Goal: Information Seeking & Learning: Learn about a topic

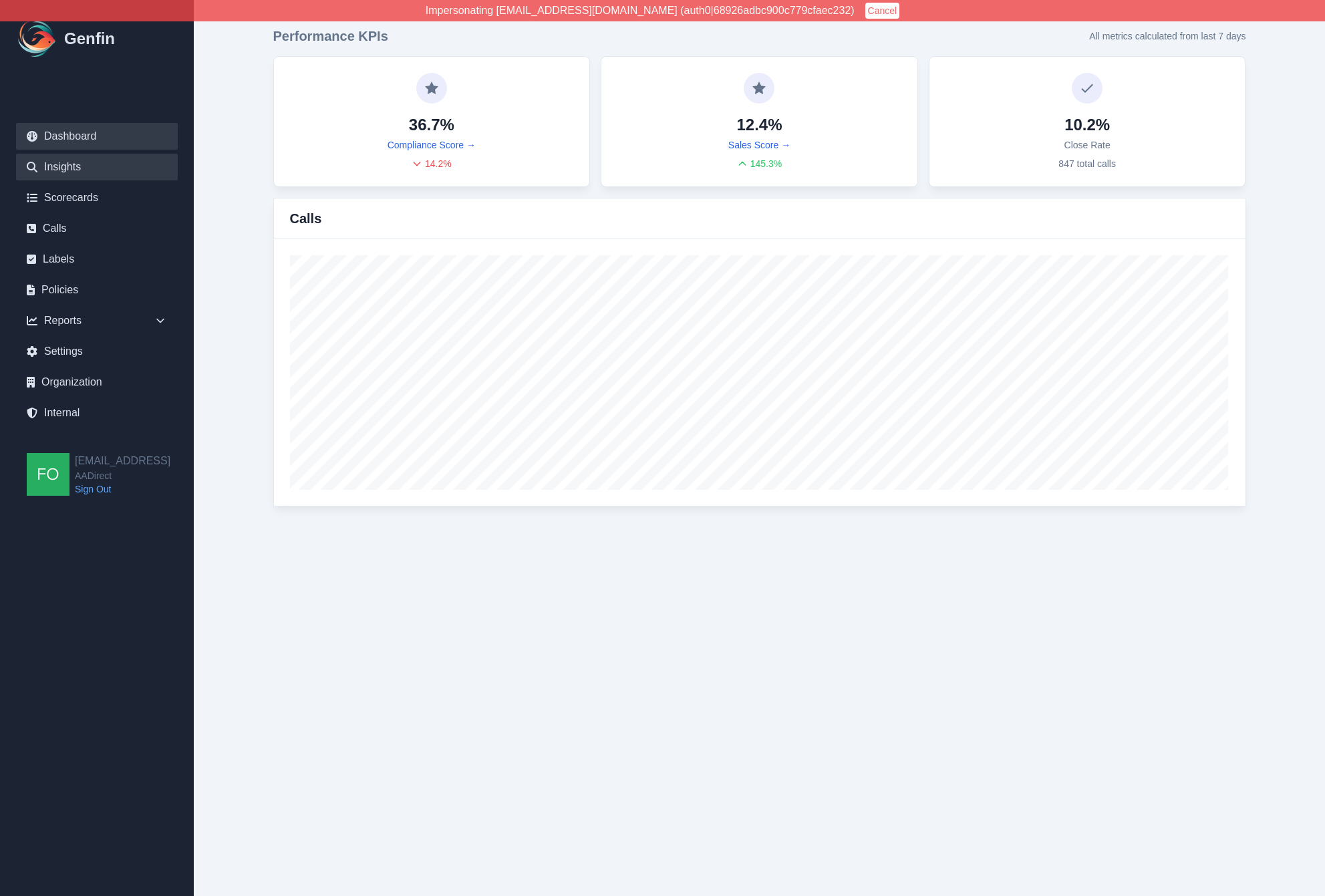
click at [83, 170] on link "Insights" at bounding box center [97, 167] width 162 height 27
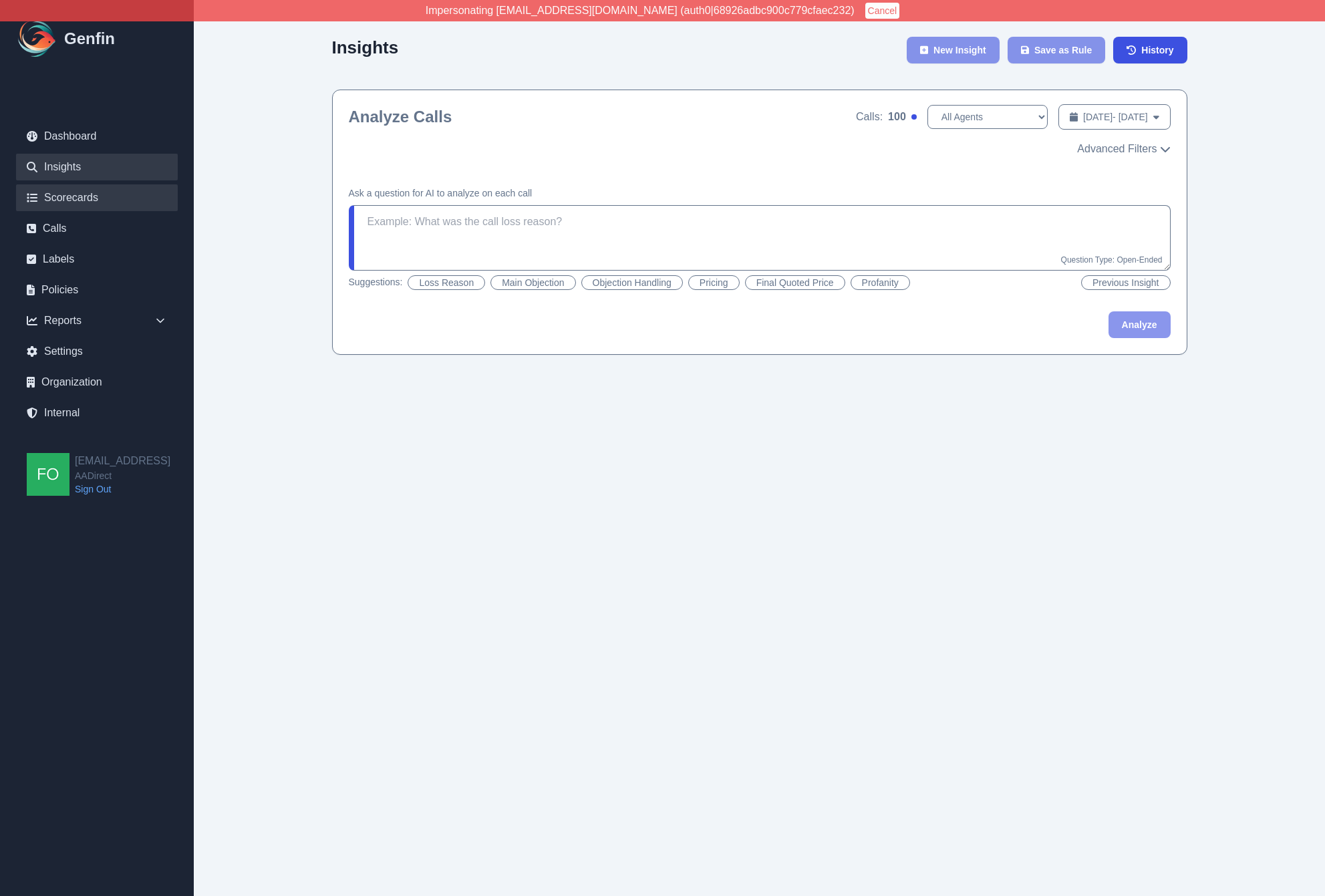
click at [95, 199] on link "Scorecards" at bounding box center [97, 198] width 162 height 27
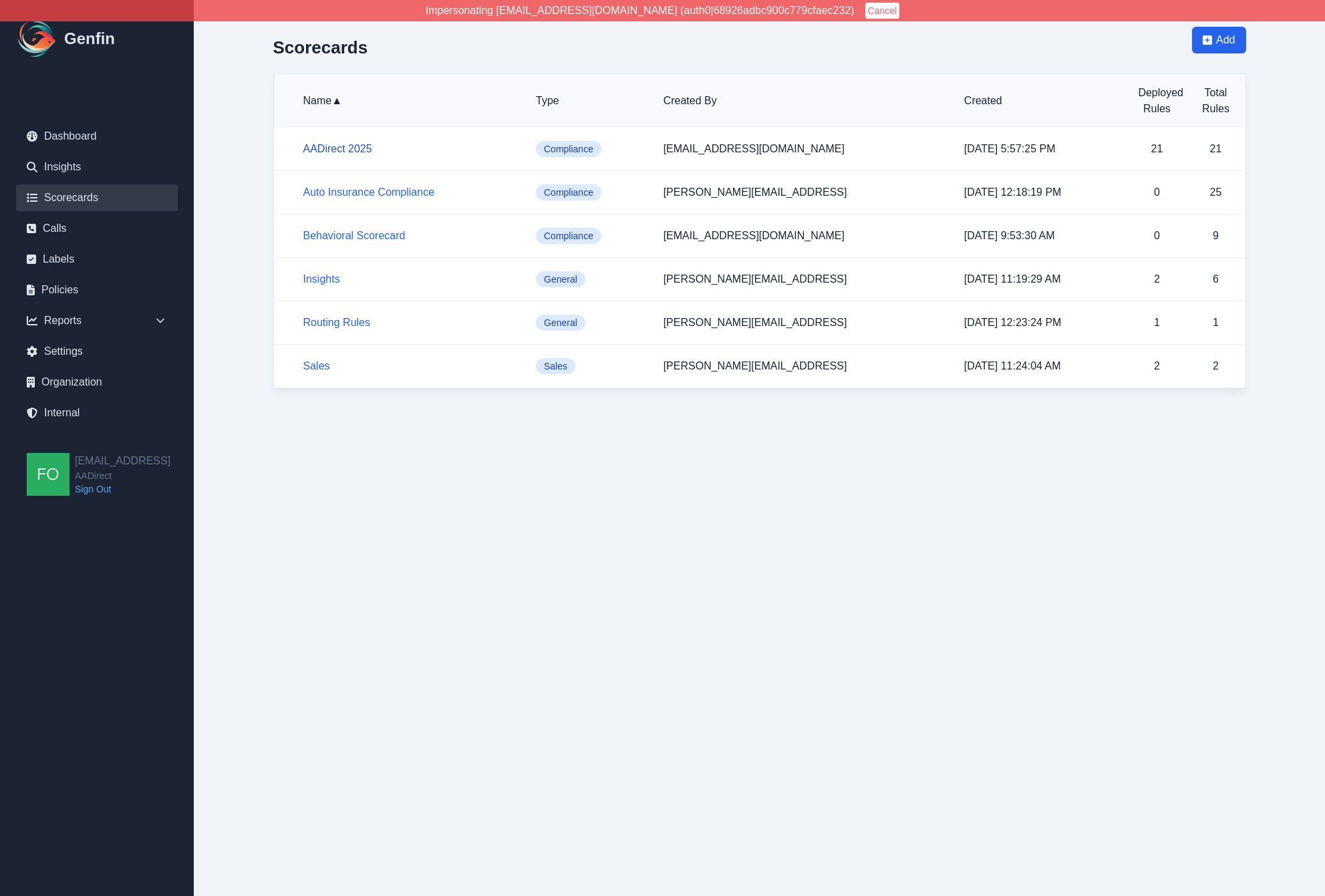
click at [341, 147] on link "AADirect 2025" at bounding box center [338, 148] width 69 height 11
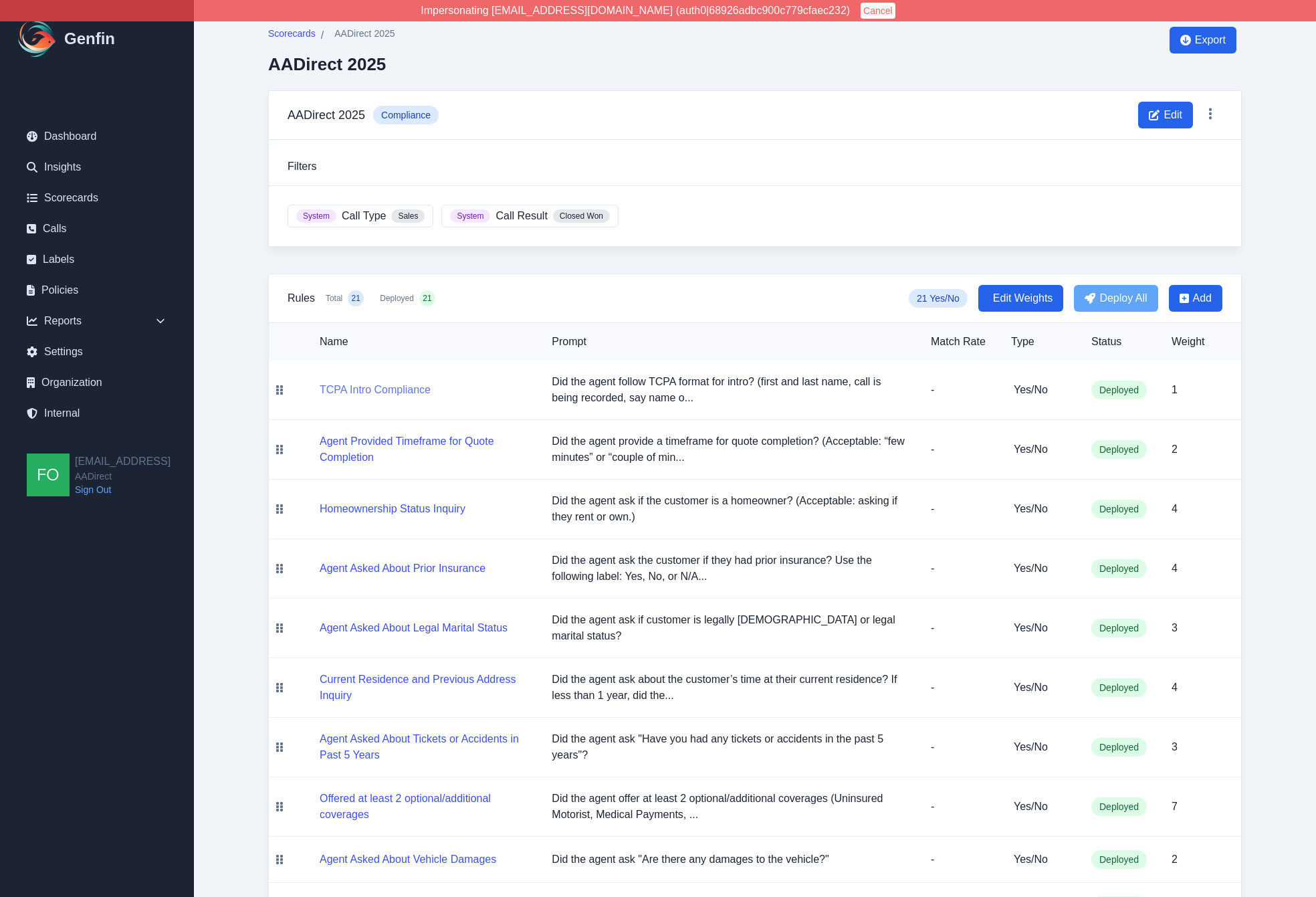
click at [379, 387] on button "TCPA Intro Compliance" at bounding box center [375, 390] width 111 height 16
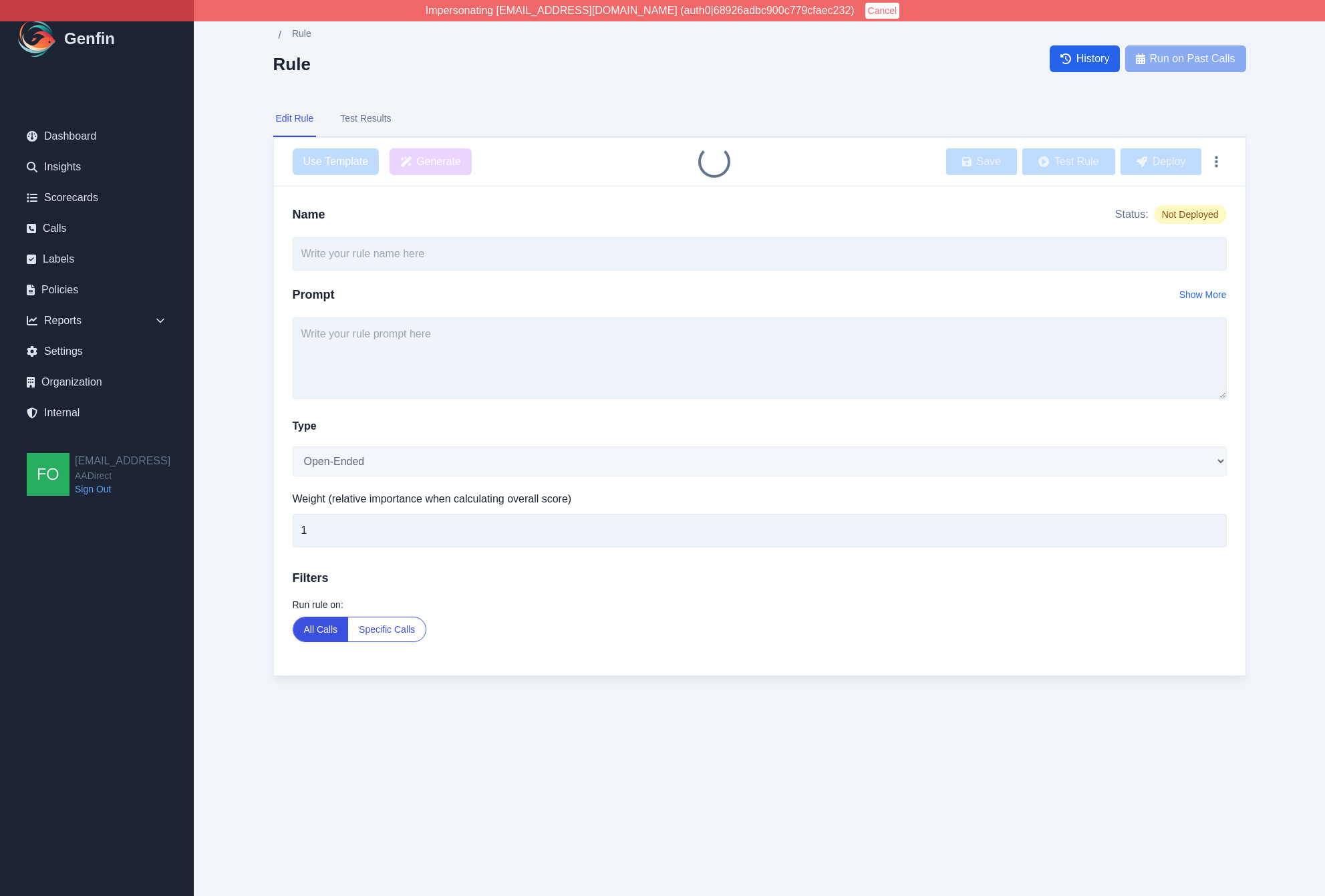
type input "TCPA Intro Compliance"
type textarea "Did the agent follow TCPA format for intro? (first and last name, call is being…"
select select "Yes/No"
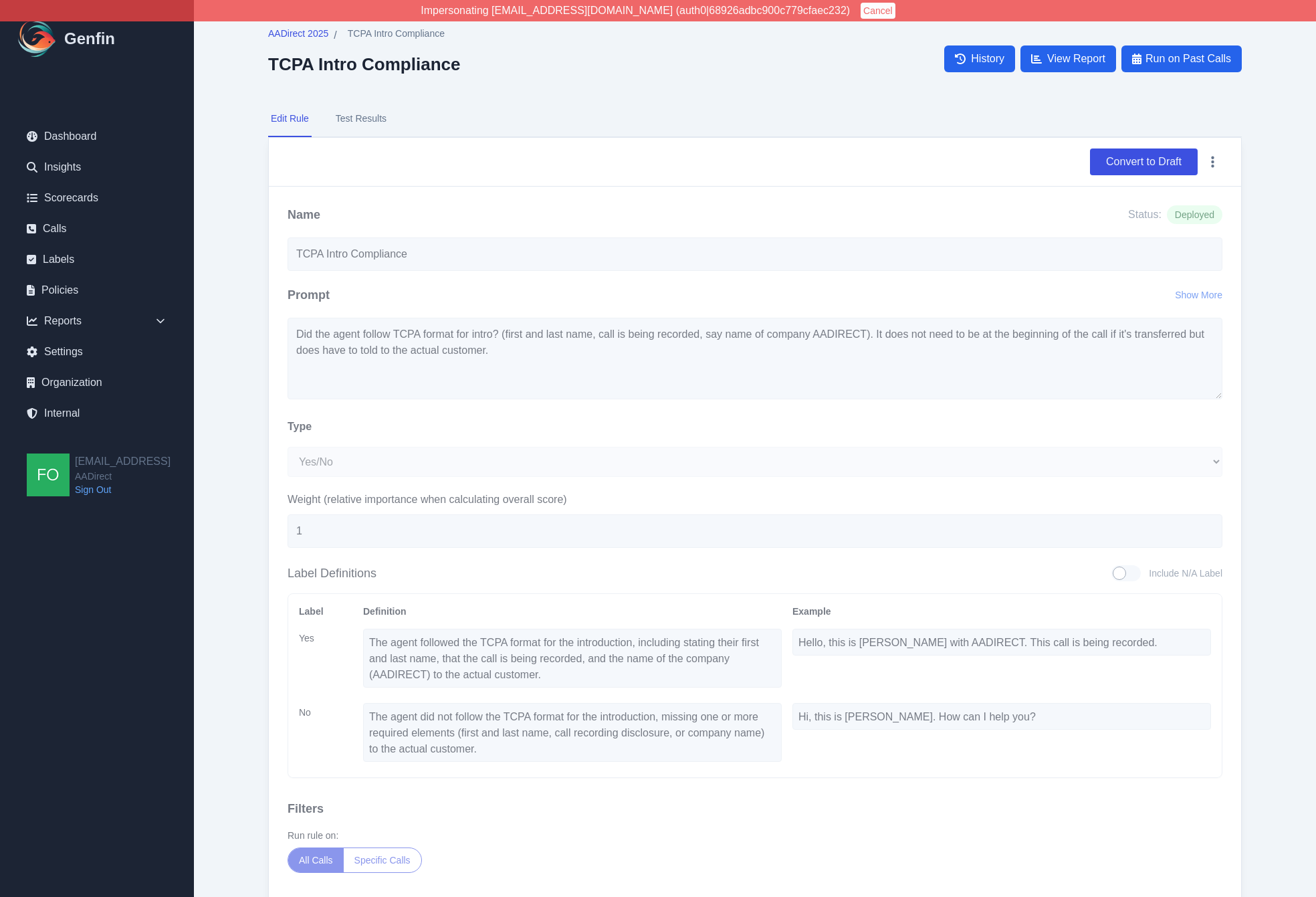
click at [311, 23] on div "AADirect 2025 / TCPA Intro Compliance TCPA Intro Compliance History View Report…" at bounding box center [754, 480] width 1027 height 960
click at [312, 29] on span "AADirect 2025" at bounding box center [298, 34] width 60 height 13
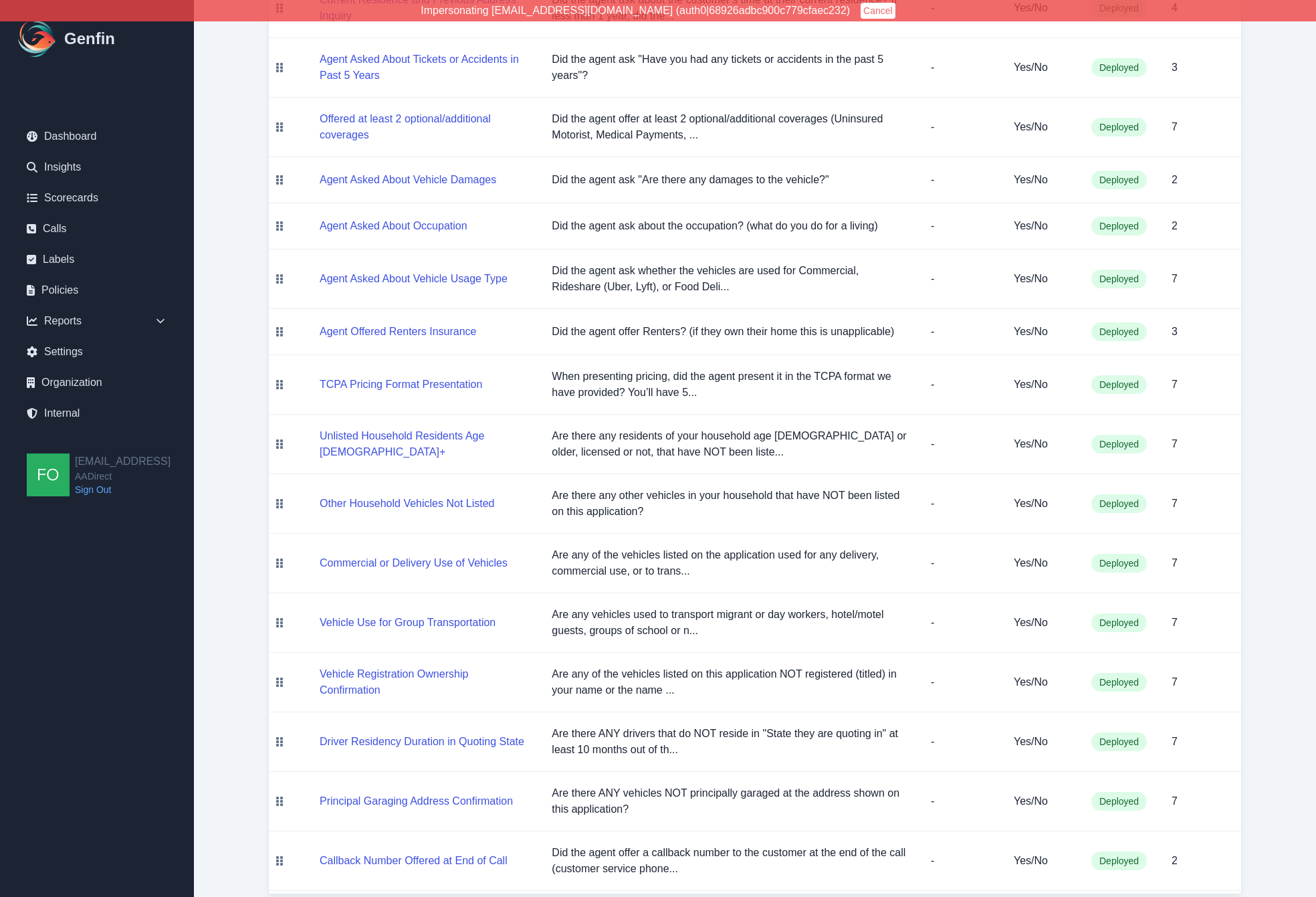
scroll to position [690, 0]
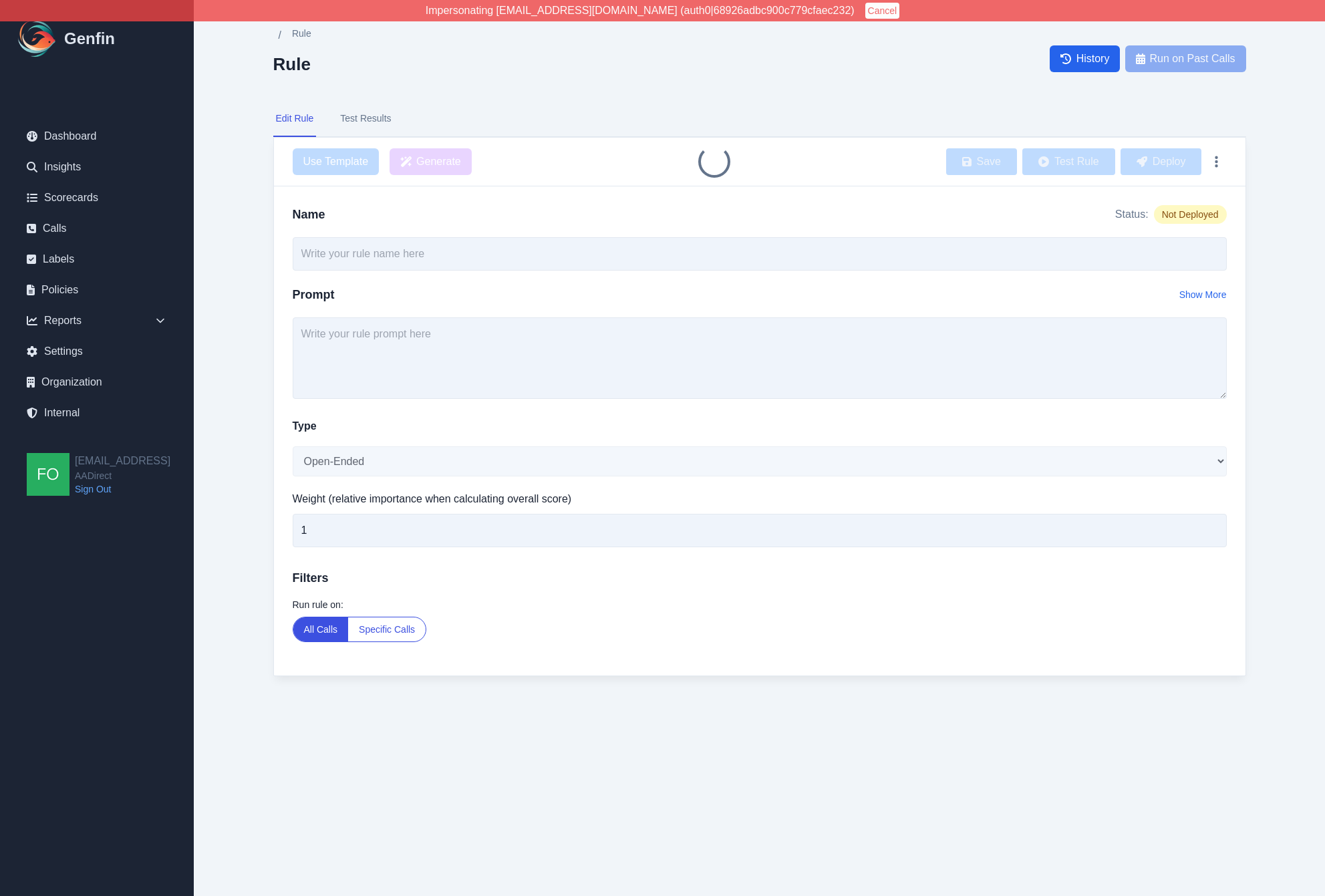
type input "TCPA Intro Compliance"
type textarea "Did the agent follow TCPA format for intro? (first and last name, call is being…"
select select "Yes/No"
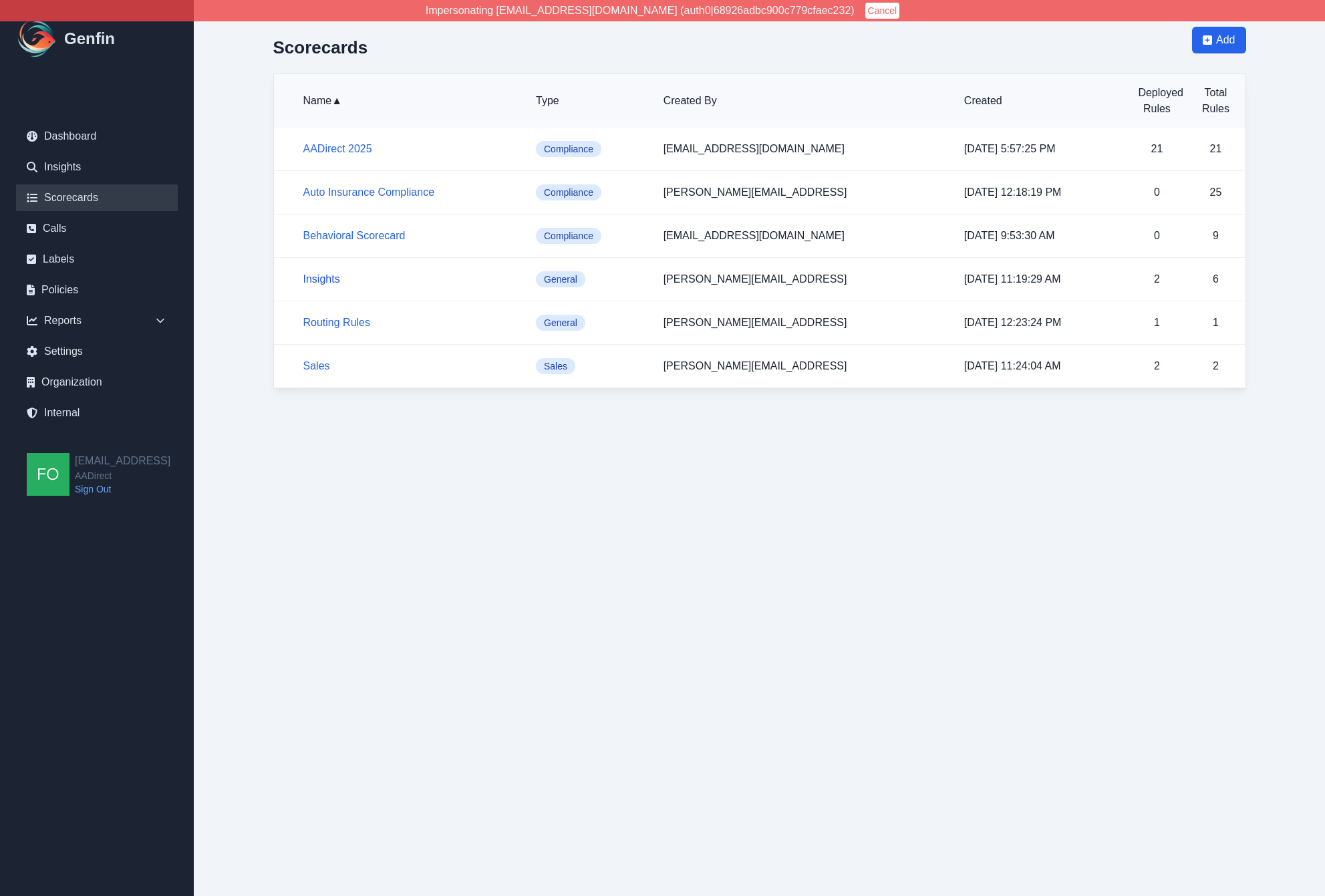
click at [329, 280] on link "Insights" at bounding box center [321, 279] width 36 height 11
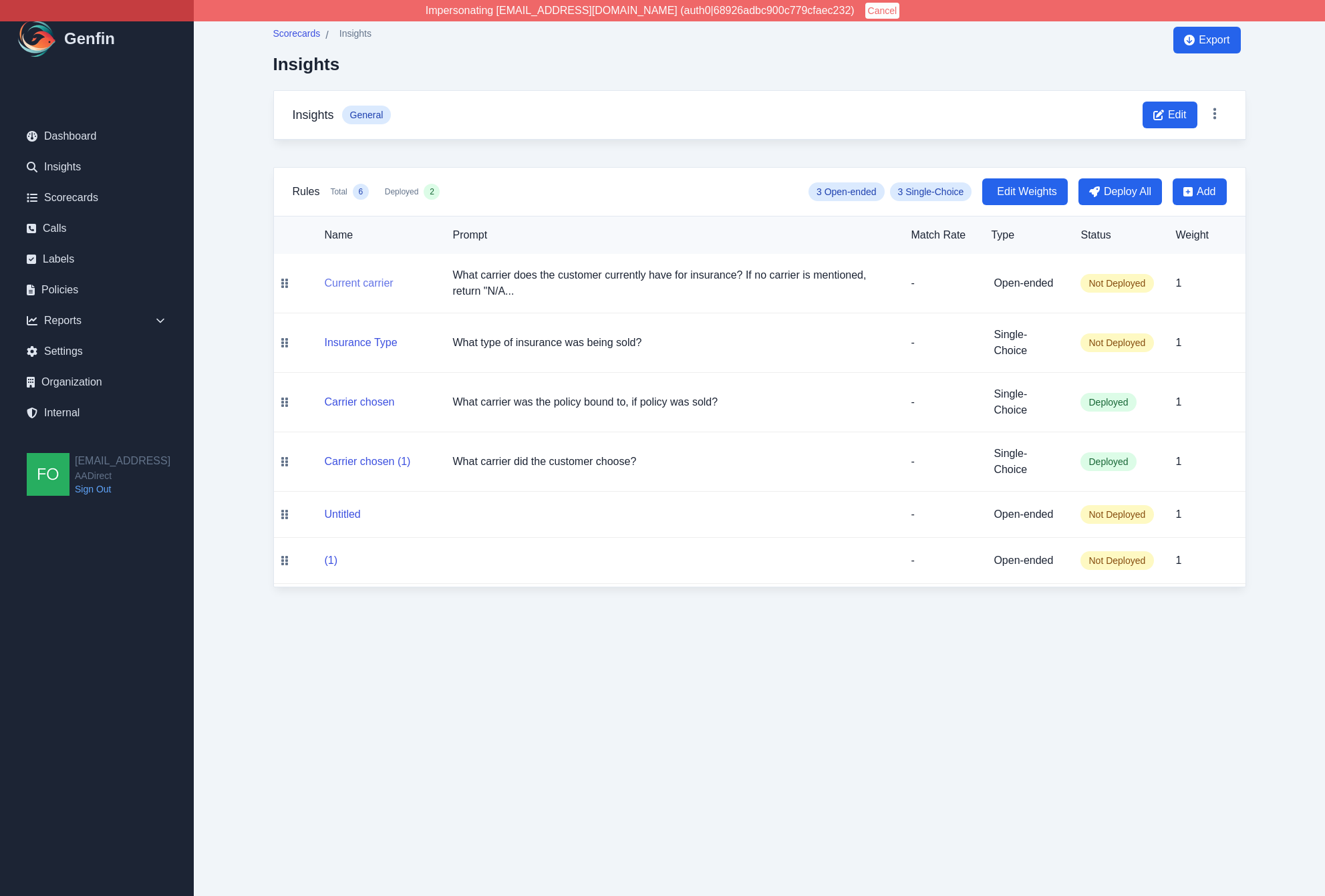
click at [338, 282] on button "Current carrier" at bounding box center [359, 283] width 69 height 16
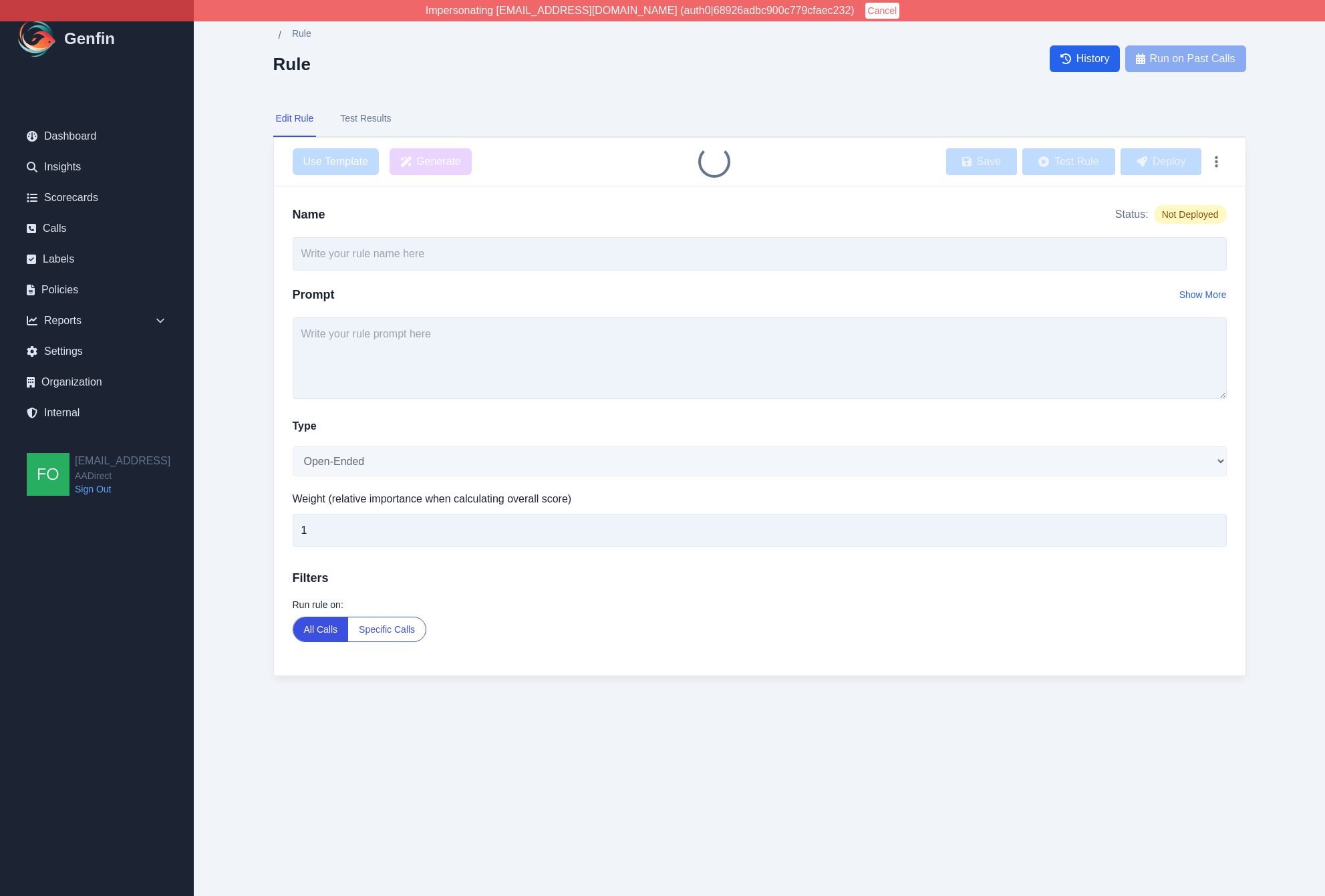
type input "Current carrier"
type textarea "What carrier does the customer currently have for insurance? If no carrier is m…"
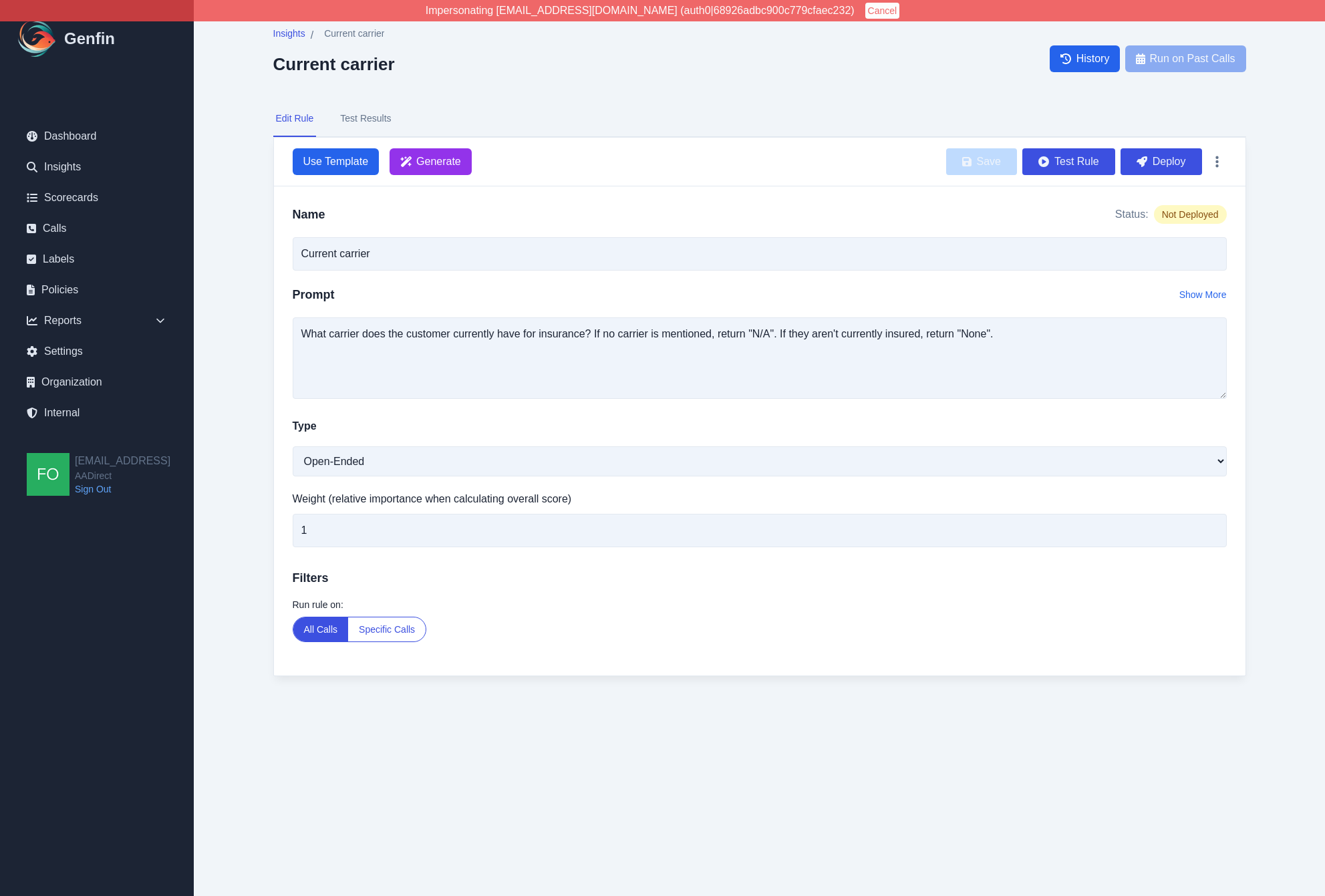
click at [369, 117] on button "Test Results" at bounding box center [365, 119] width 56 height 36
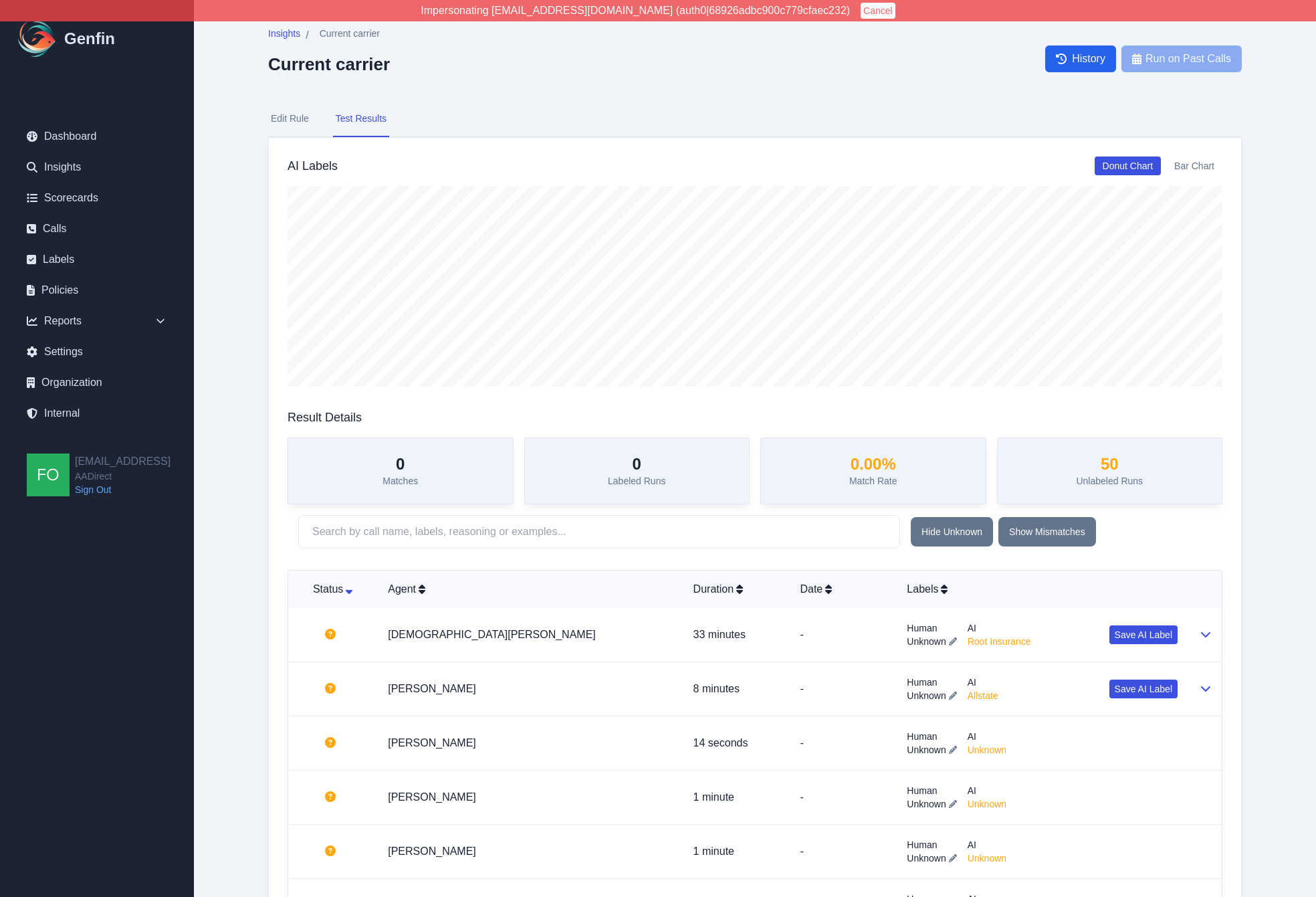
click at [285, 119] on button "Edit Rule" at bounding box center [289, 119] width 43 height 36
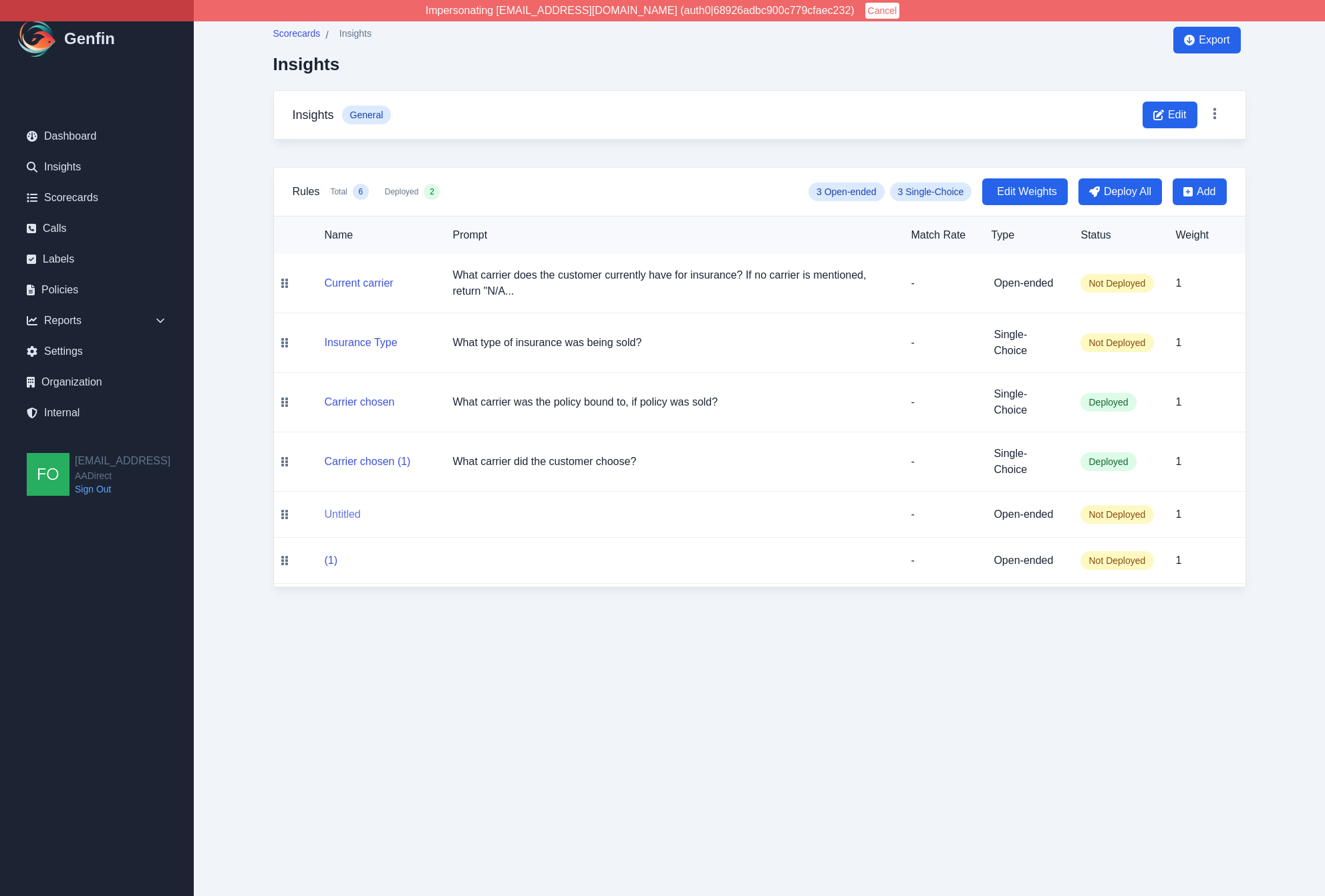
click at [336, 511] on button "Untitled" at bounding box center [342, 514] width 36 height 16
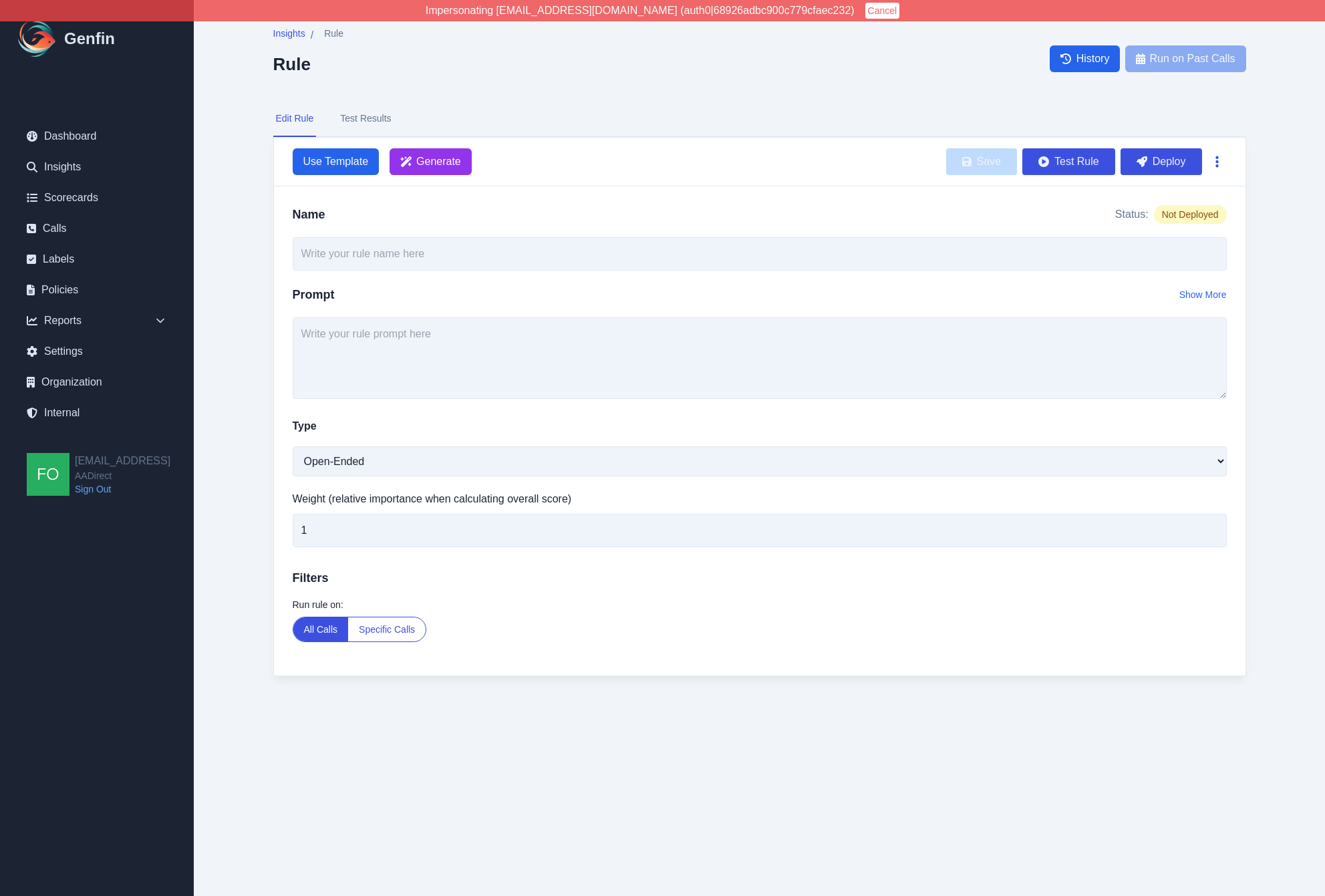
click at [1225, 156] on button "button" at bounding box center [1217, 161] width 19 height 24
click at [1191, 197] on button "Delete" at bounding box center [1174, 193] width 107 height 24
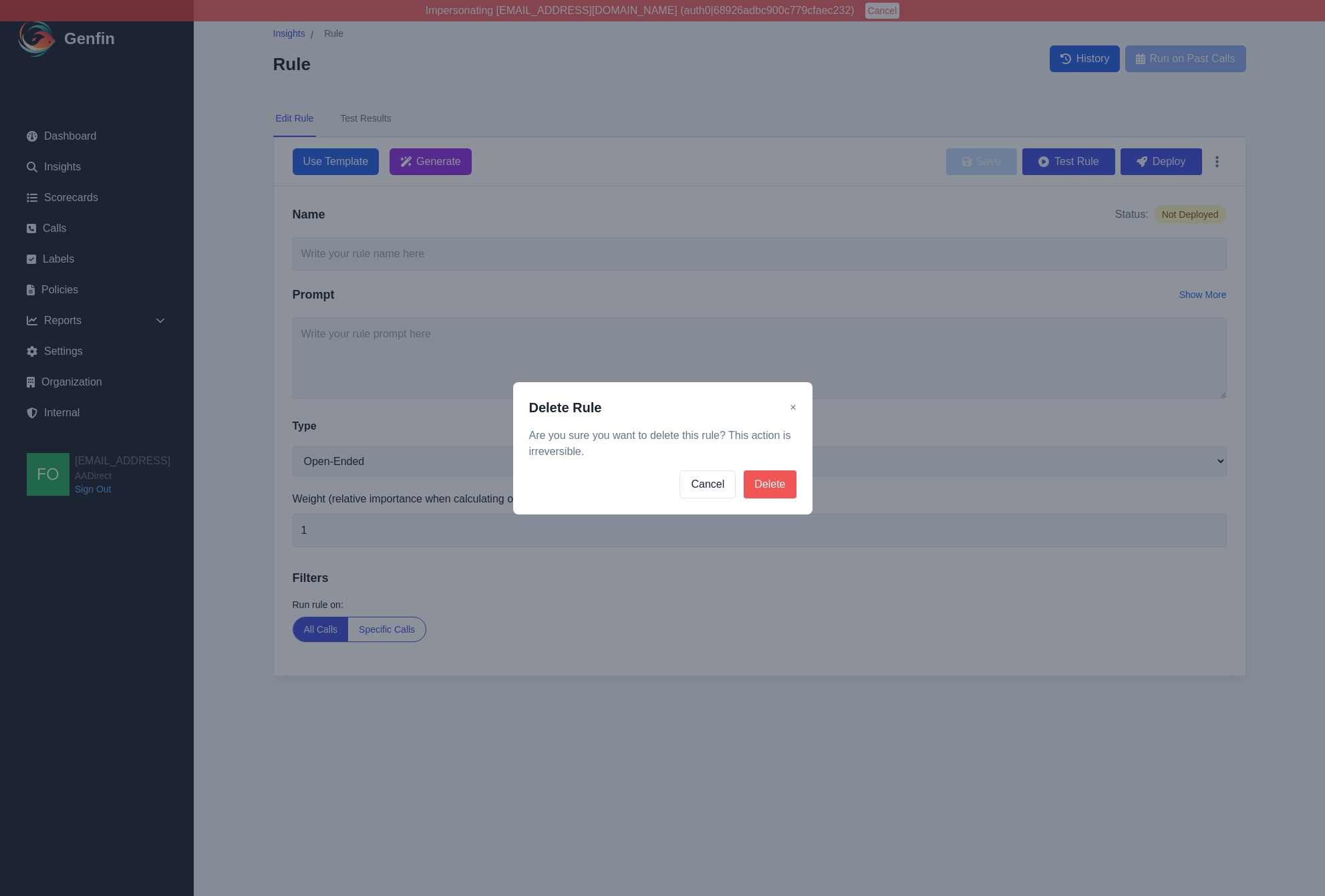
click at [760, 489] on button "Delete" at bounding box center [769, 484] width 52 height 28
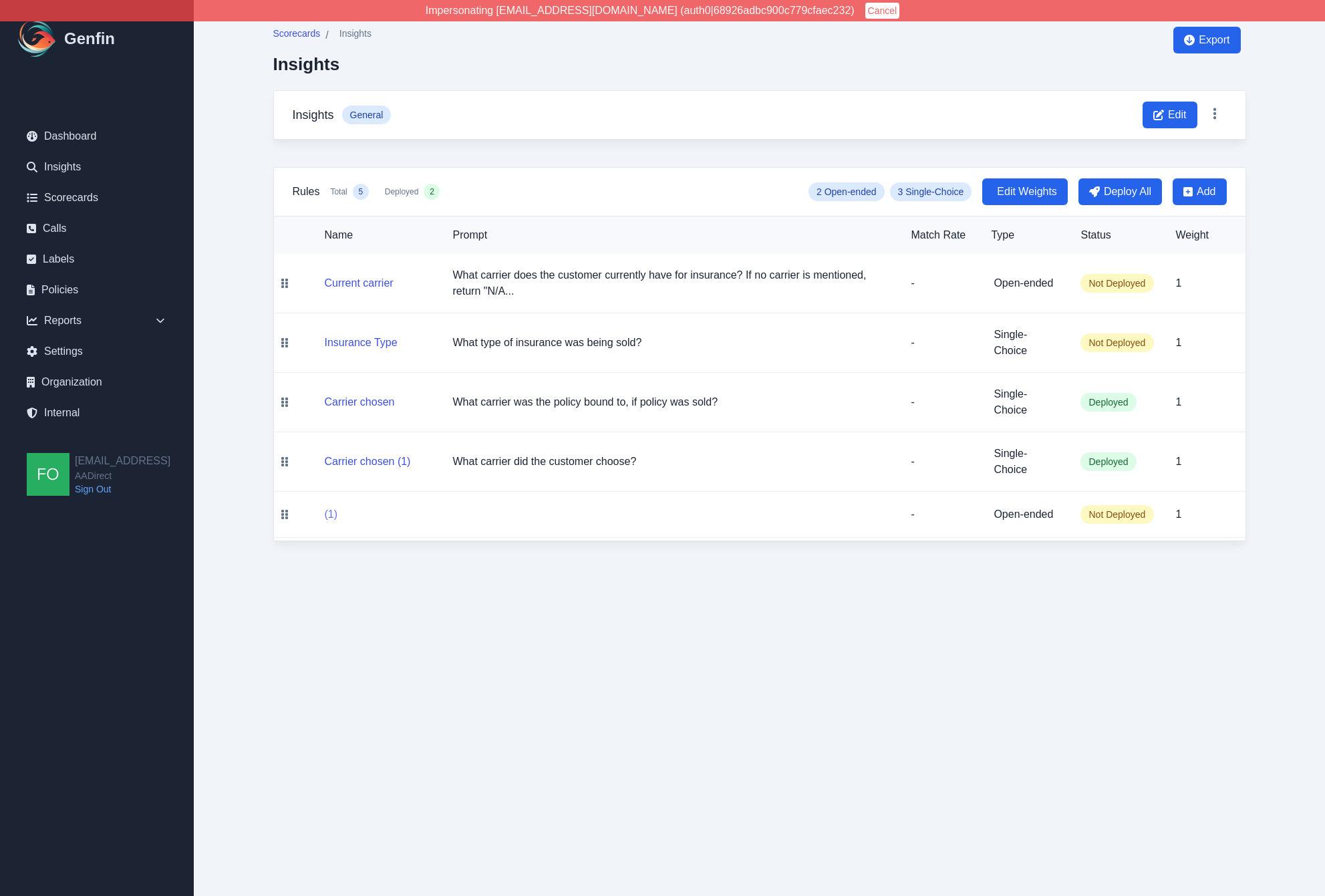
click at [335, 514] on button "(1)" at bounding box center [331, 514] width 13 height 16
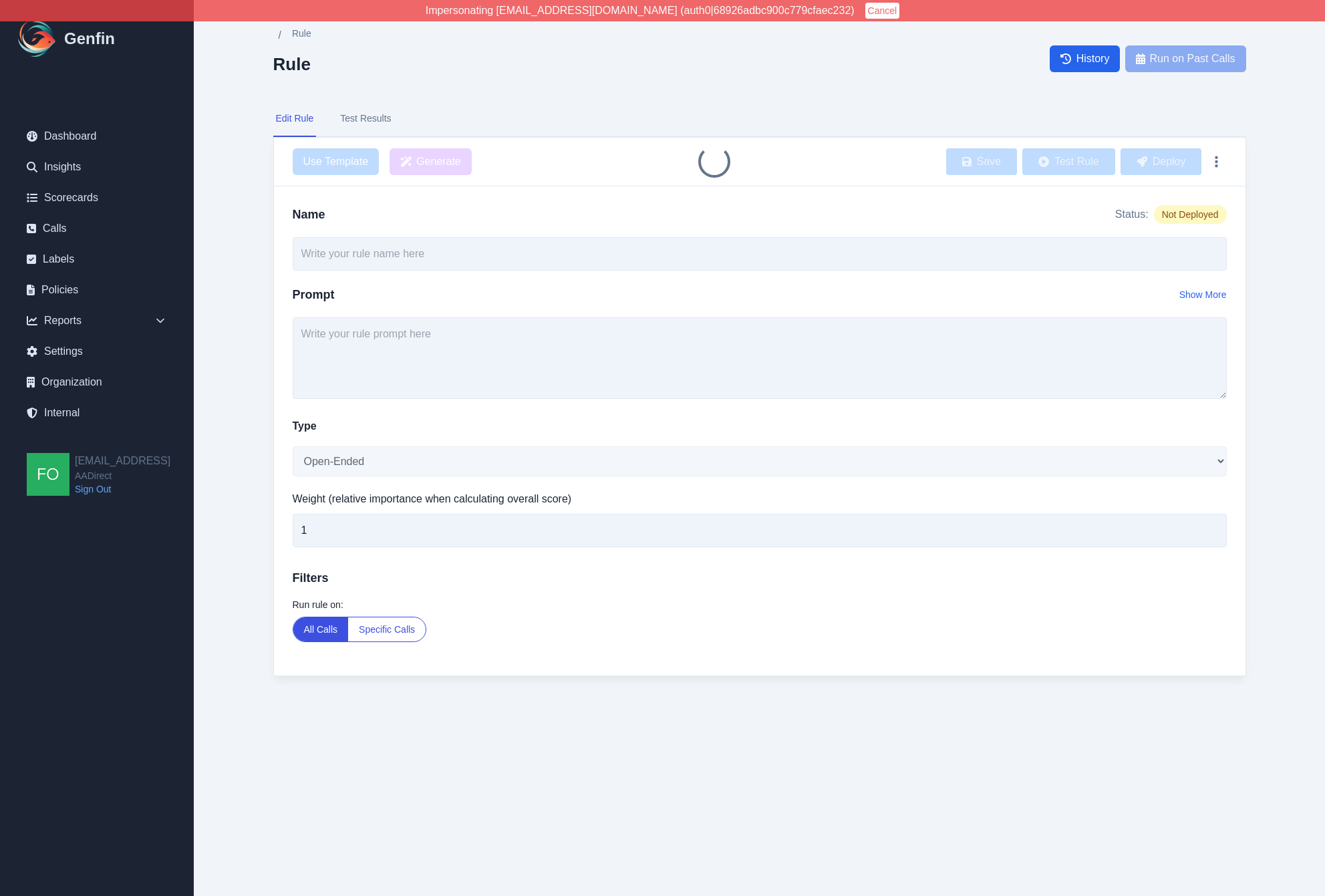
type input "(1)"
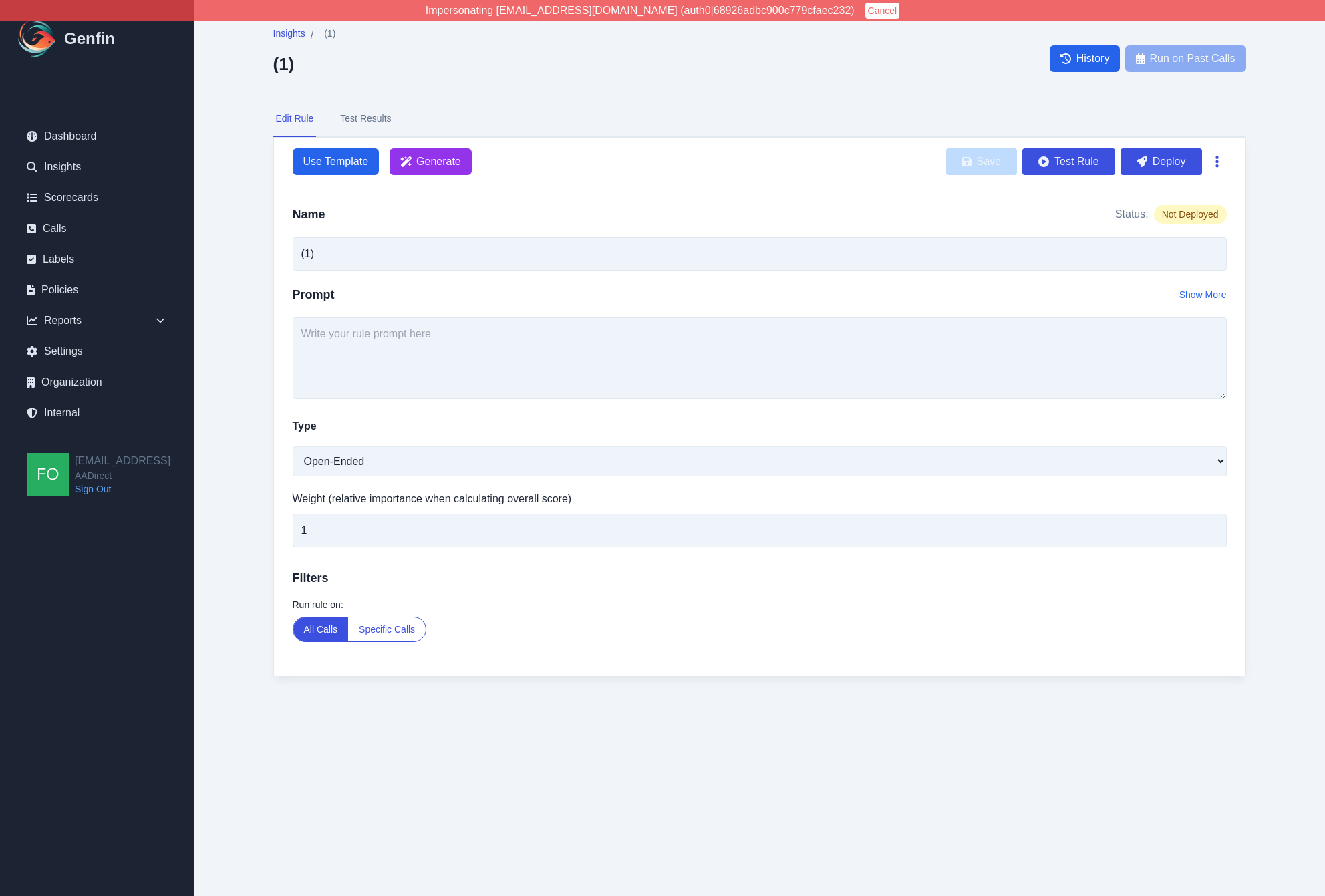
click at [1218, 158] on icon "button" at bounding box center [1216, 162] width 3 height 13
click at [1180, 200] on button "Delete" at bounding box center [1174, 193] width 107 height 24
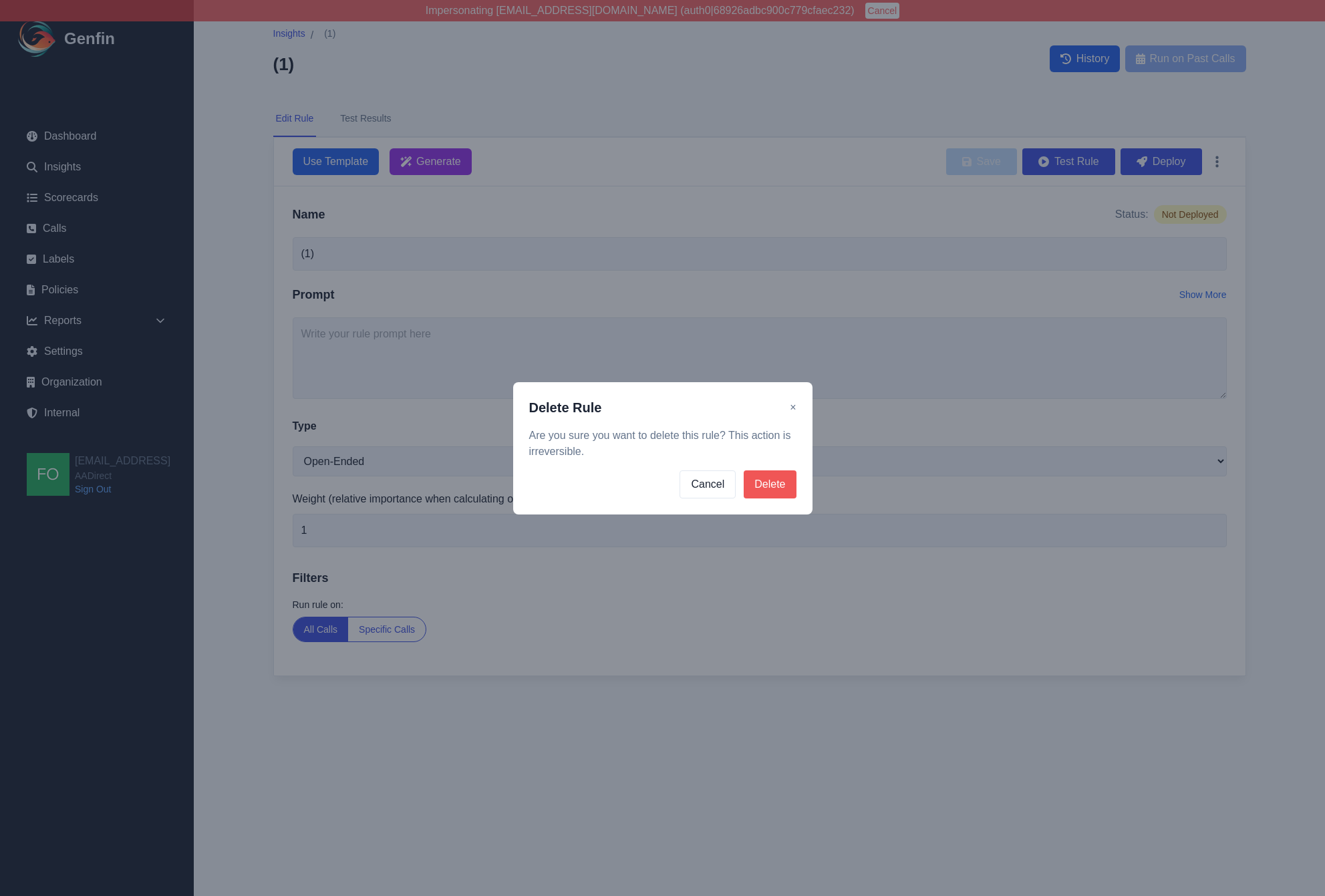
click at [775, 473] on button "Delete" at bounding box center [769, 484] width 52 height 28
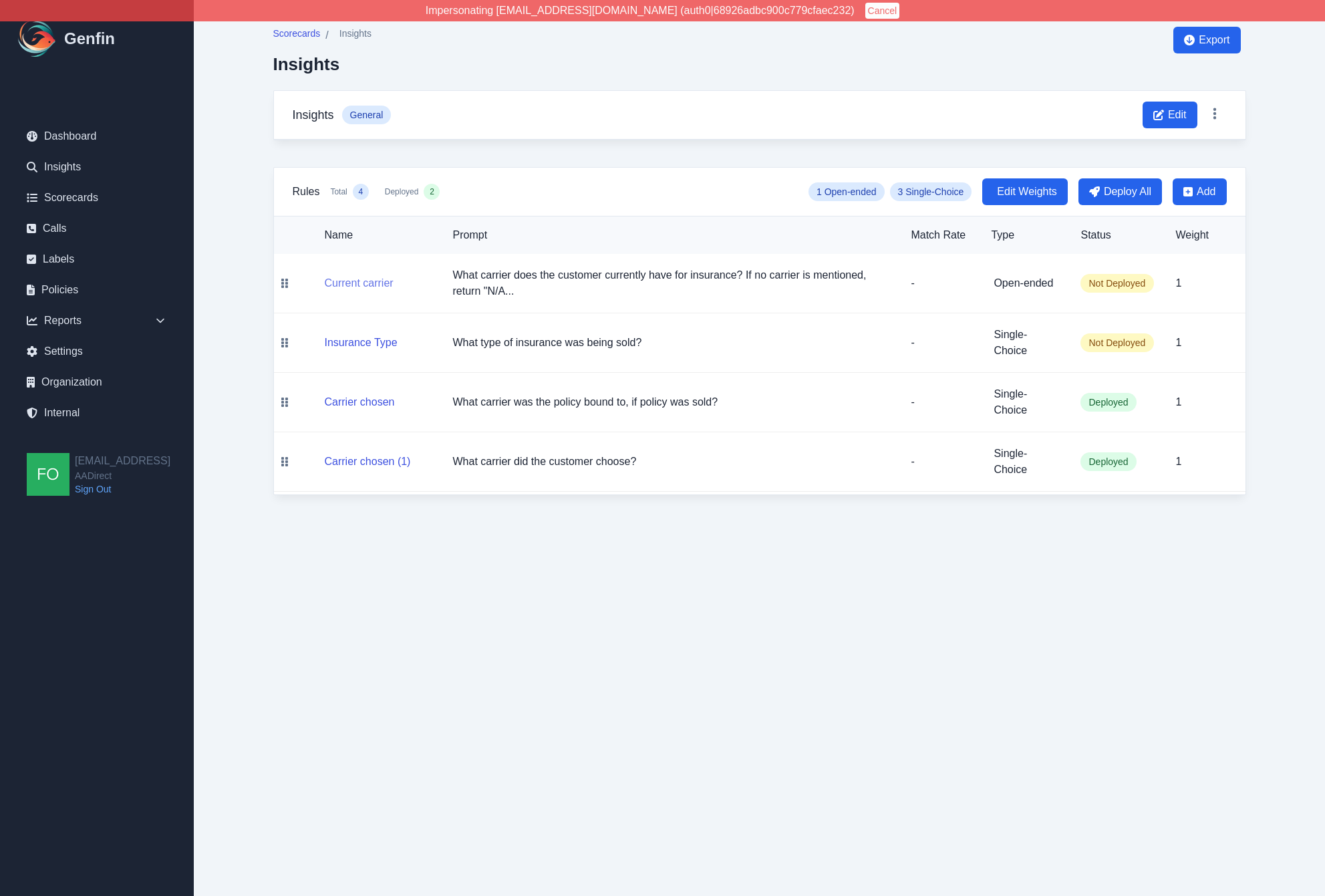
click at [351, 279] on button "Current carrier" at bounding box center [359, 283] width 69 height 16
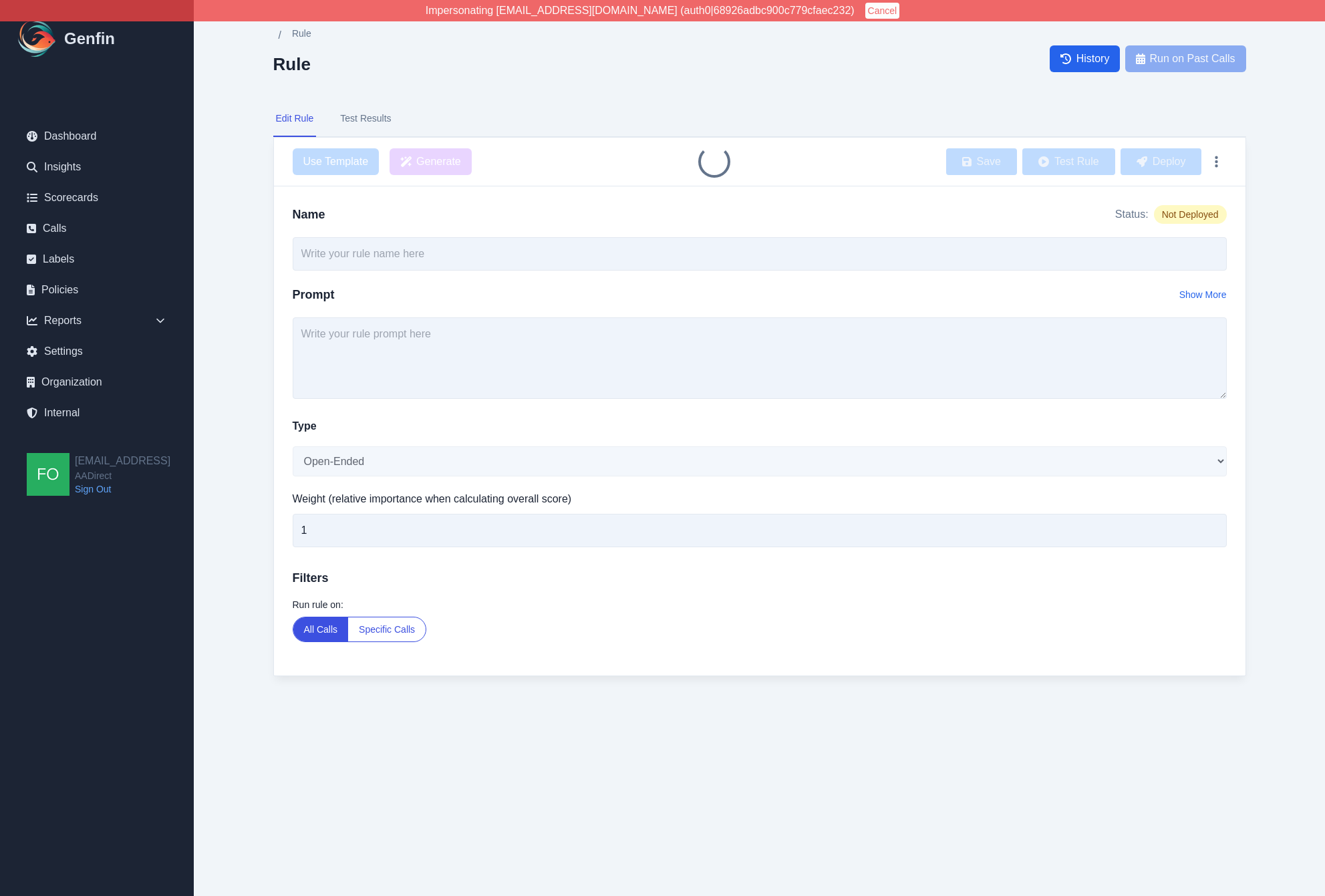
type input "Current carrier"
type textarea "What carrier does the customer currently have for insurance? If no carrier is m…"
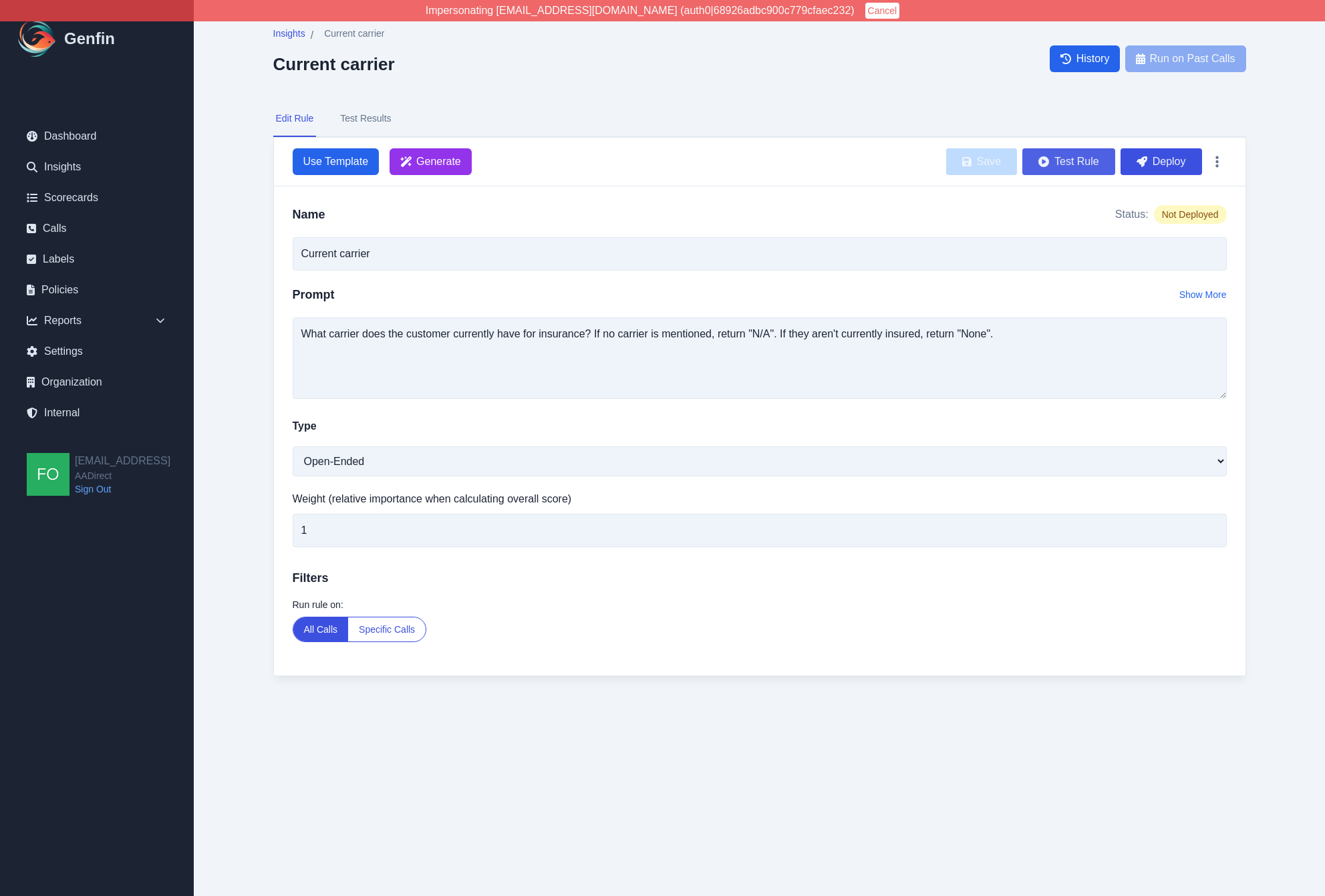
click at [1073, 160] on button "Test Rule" at bounding box center [1069, 162] width 93 height 27
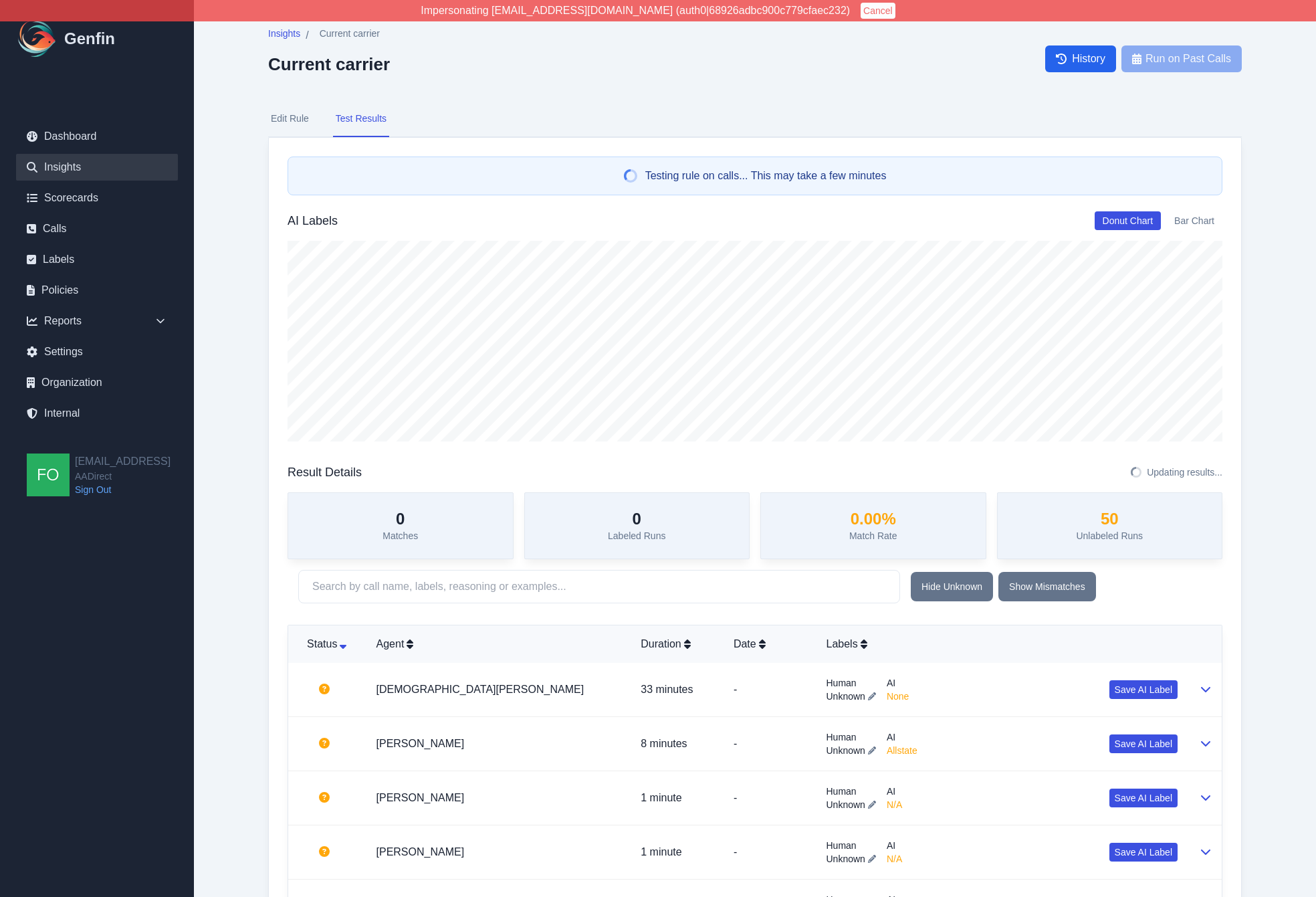
click at [71, 164] on link "Insights" at bounding box center [97, 168] width 162 height 27
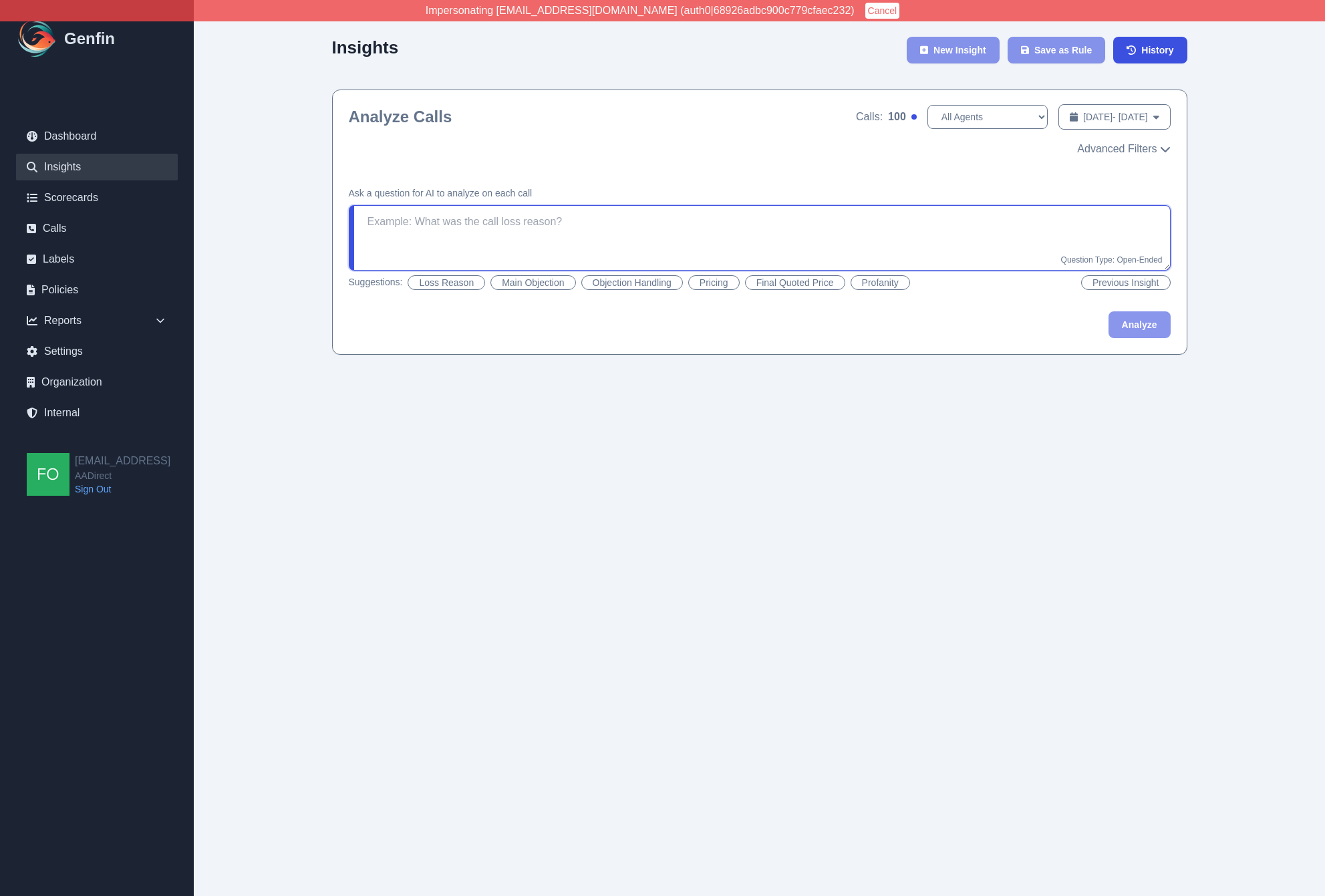
click at [509, 220] on textarea at bounding box center [760, 237] width 822 height 65
paste textarea "ustomers said they saw an add for insurance at 19.99 a month"
click at [1149, 147] on span "Advanced Filters" at bounding box center [1116, 148] width 79 height 16
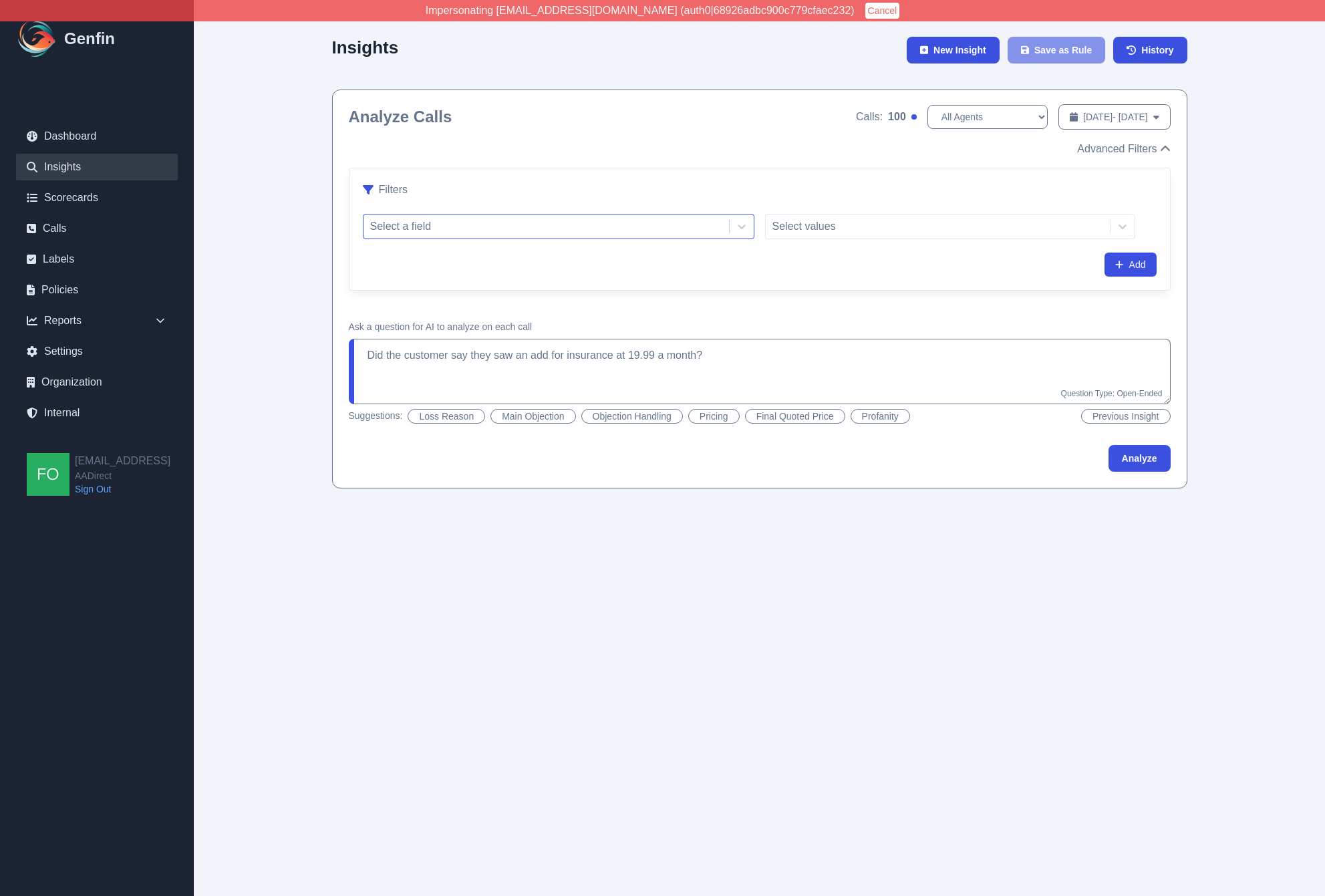
click at [560, 227] on div at bounding box center [546, 227] width 352 height 19
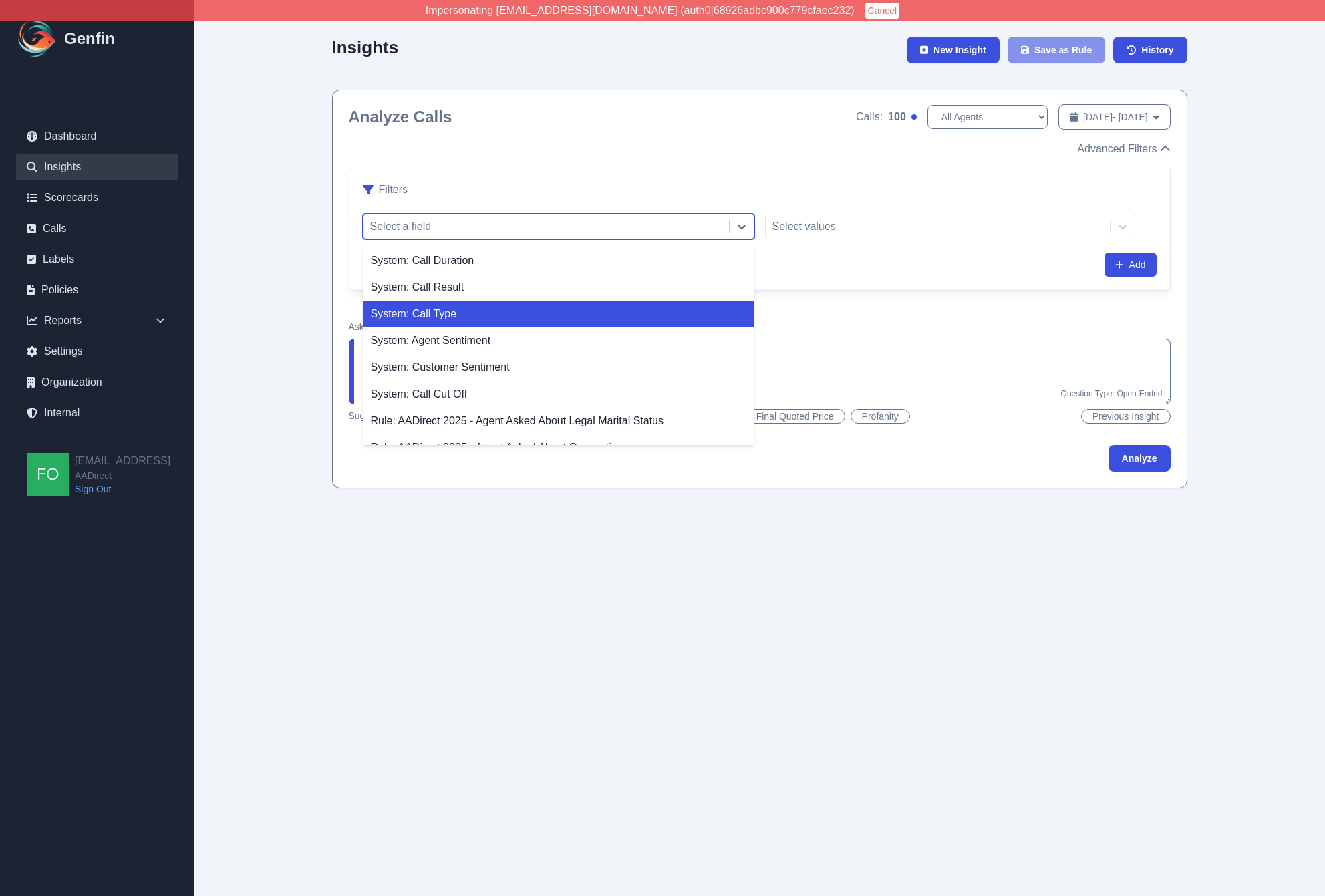
click at [467, 317] on div "System: Call Type" at bounding box center [558, 314] width 391 height 27
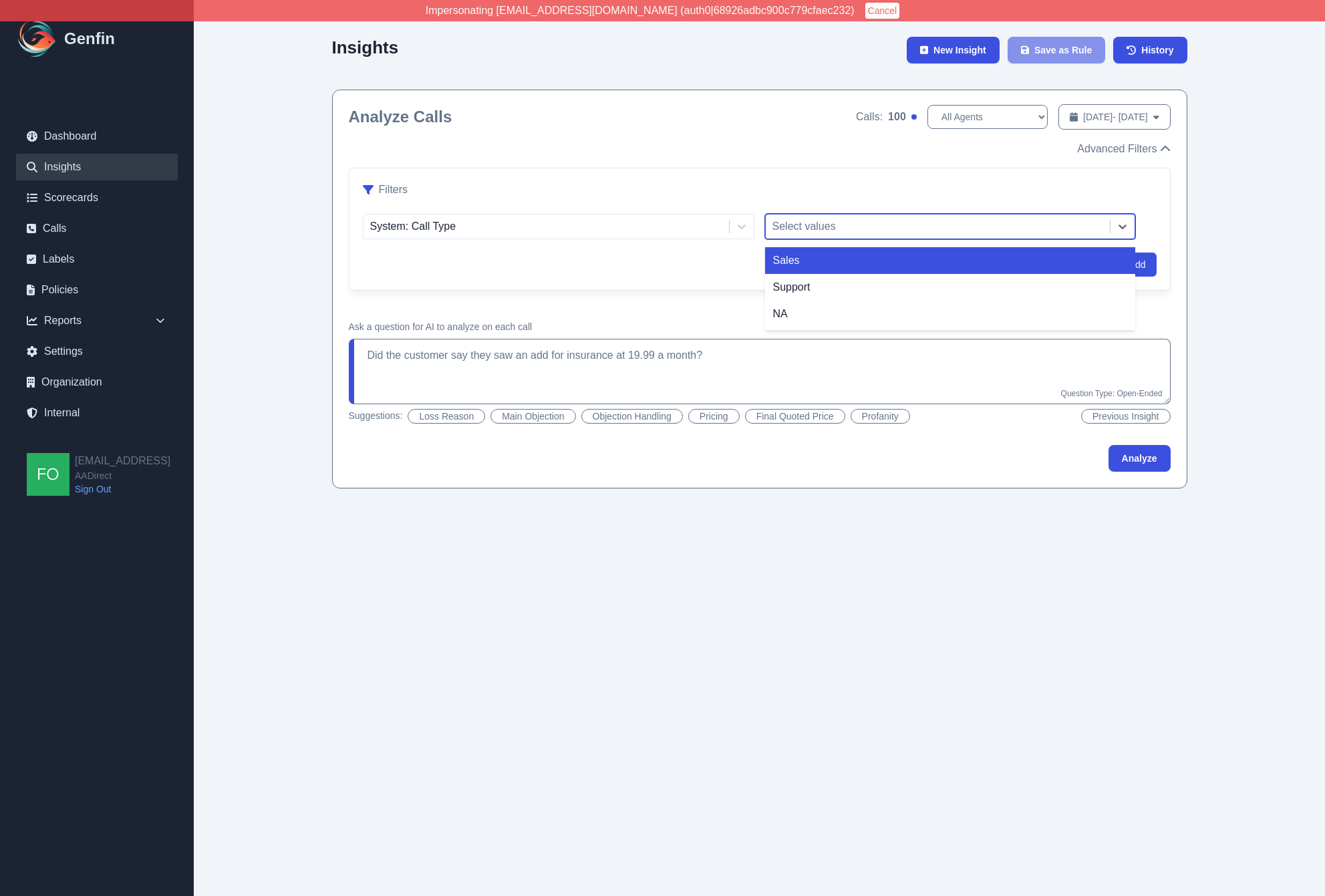
click at [854, 236] on div "Select values" at bounding box center [938, 226] width 344 height 24
click at [823, 265] on div "Sales" at bounding box center [950, 260] width 370 height 27
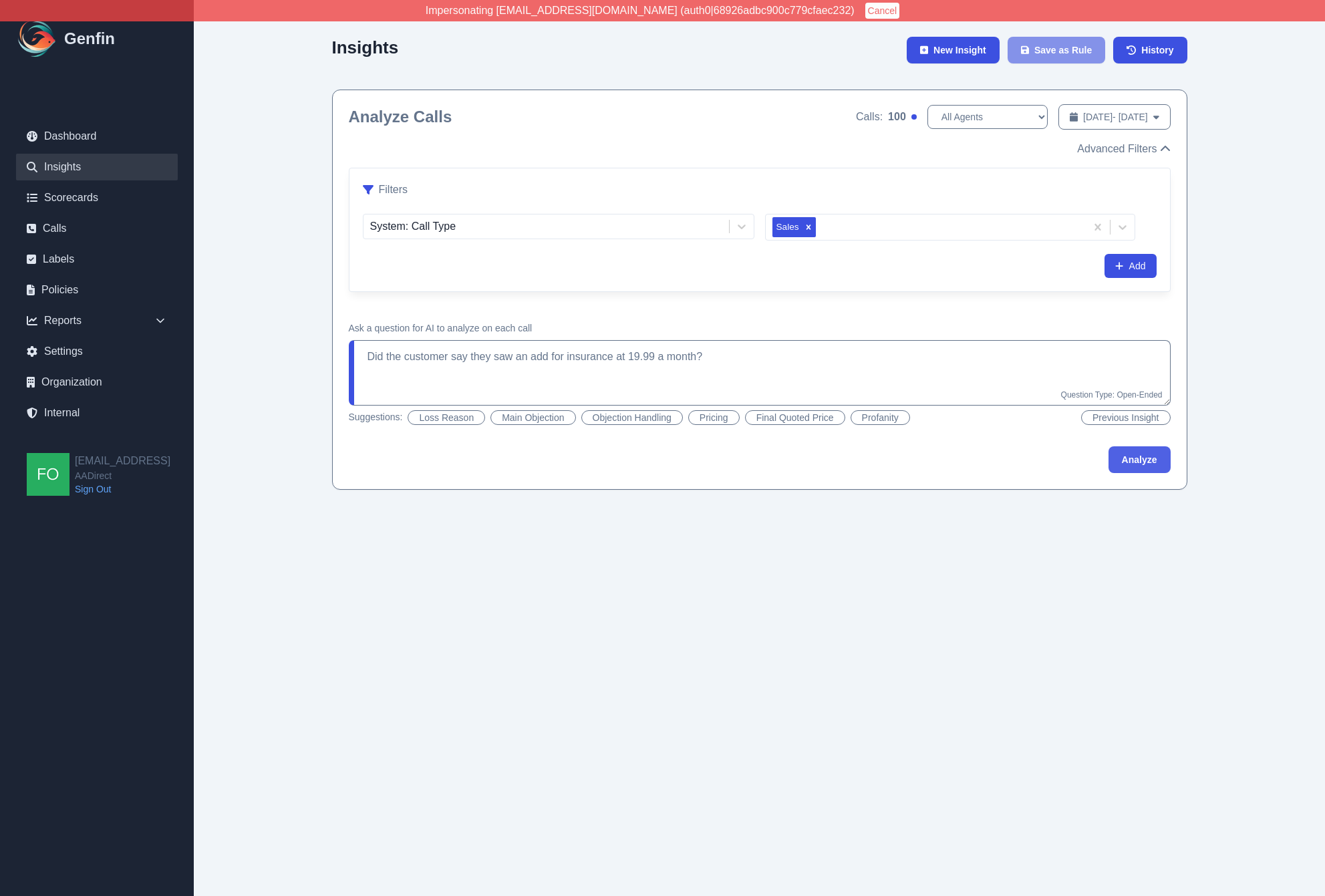
click at [1148, 463] on button "Analyze" at bounding box center [1139, 460] width 62 height 27
type textarea "Did the customer say they saw an ad for insurance at $19.99 a month?"
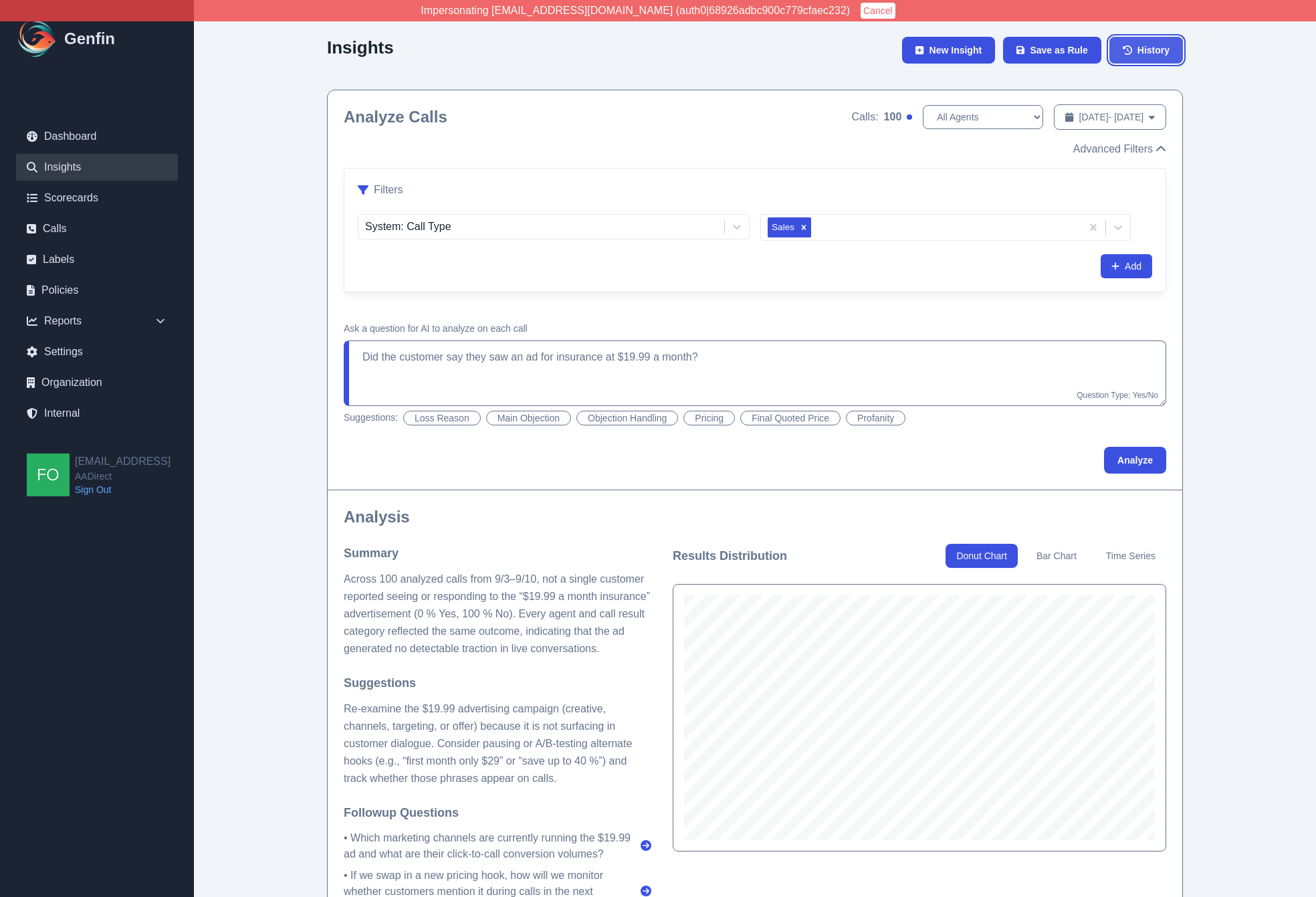
click at [1167, 52] on span "History" at bounding box center [1153, 50] width 33 height 13
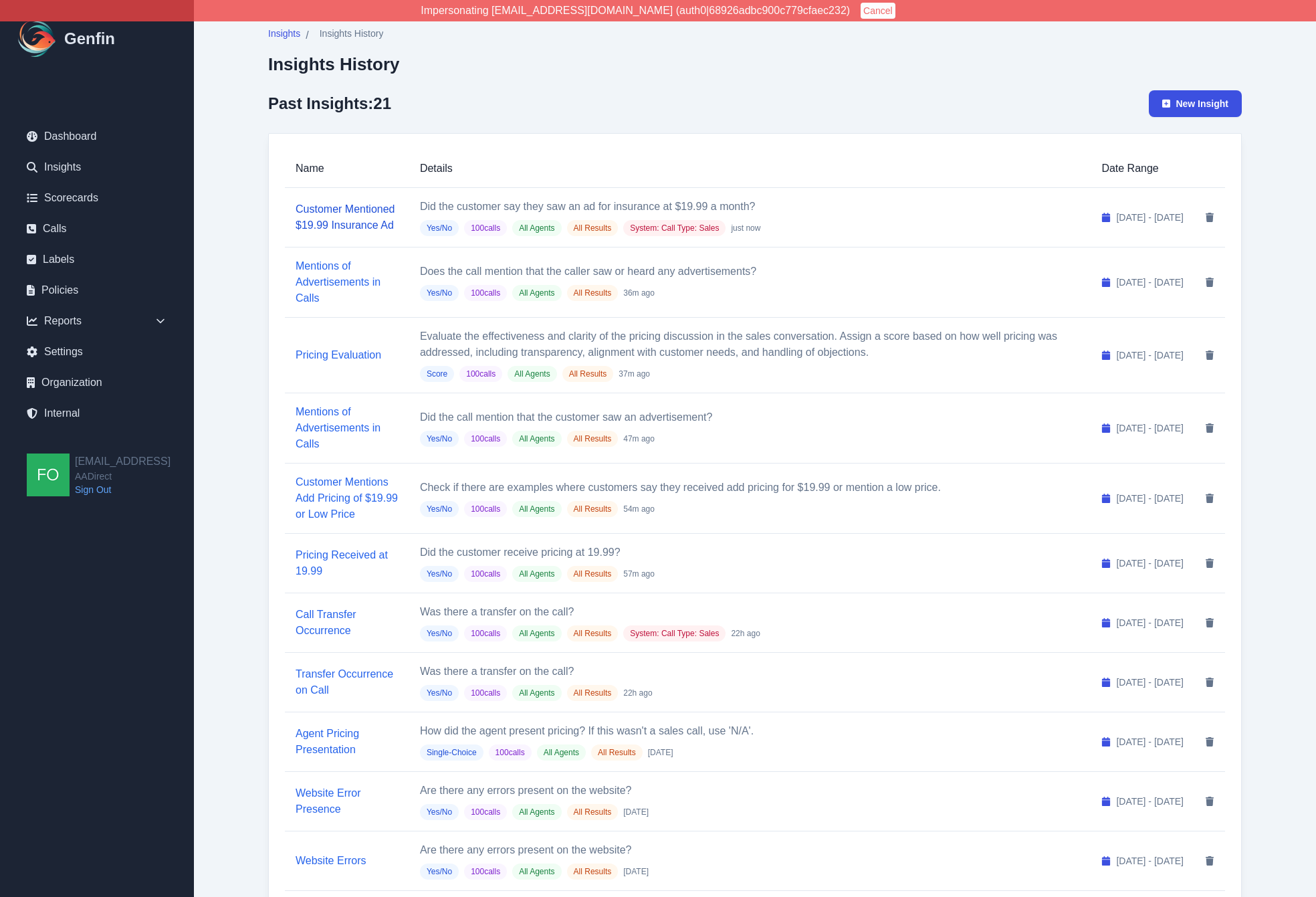
click at [353, 210] on link "Customer Mentioned $19.99 Insurance Ad" at bounding box center [346, 216] width 100 height 28
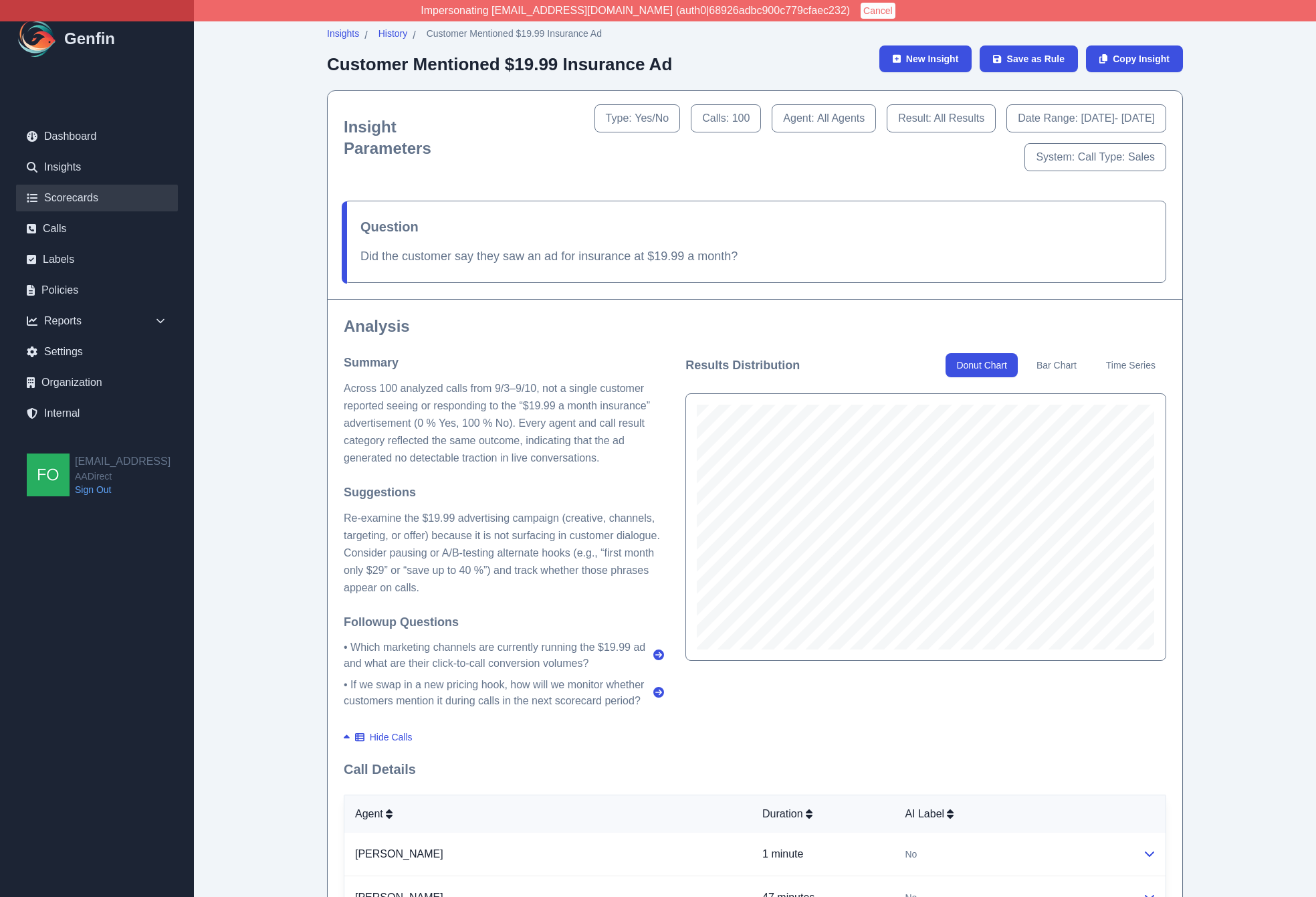
click at [74, 198] on link "Scorecards" at bounding box center [97, 198] width 162 height 27
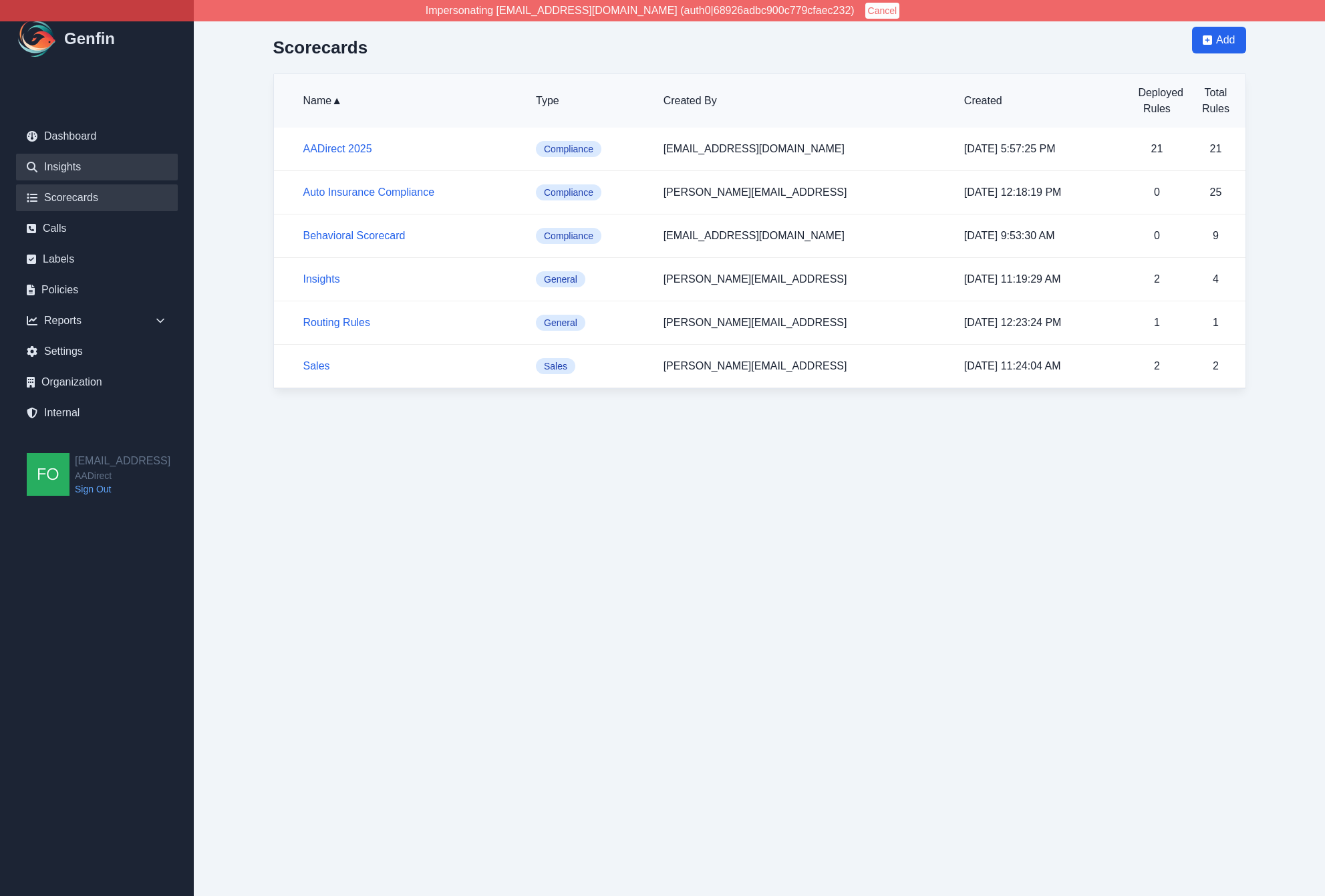
click at [66, 164] on link "Insights" at bounding box center [97, 167] width 162 height 27
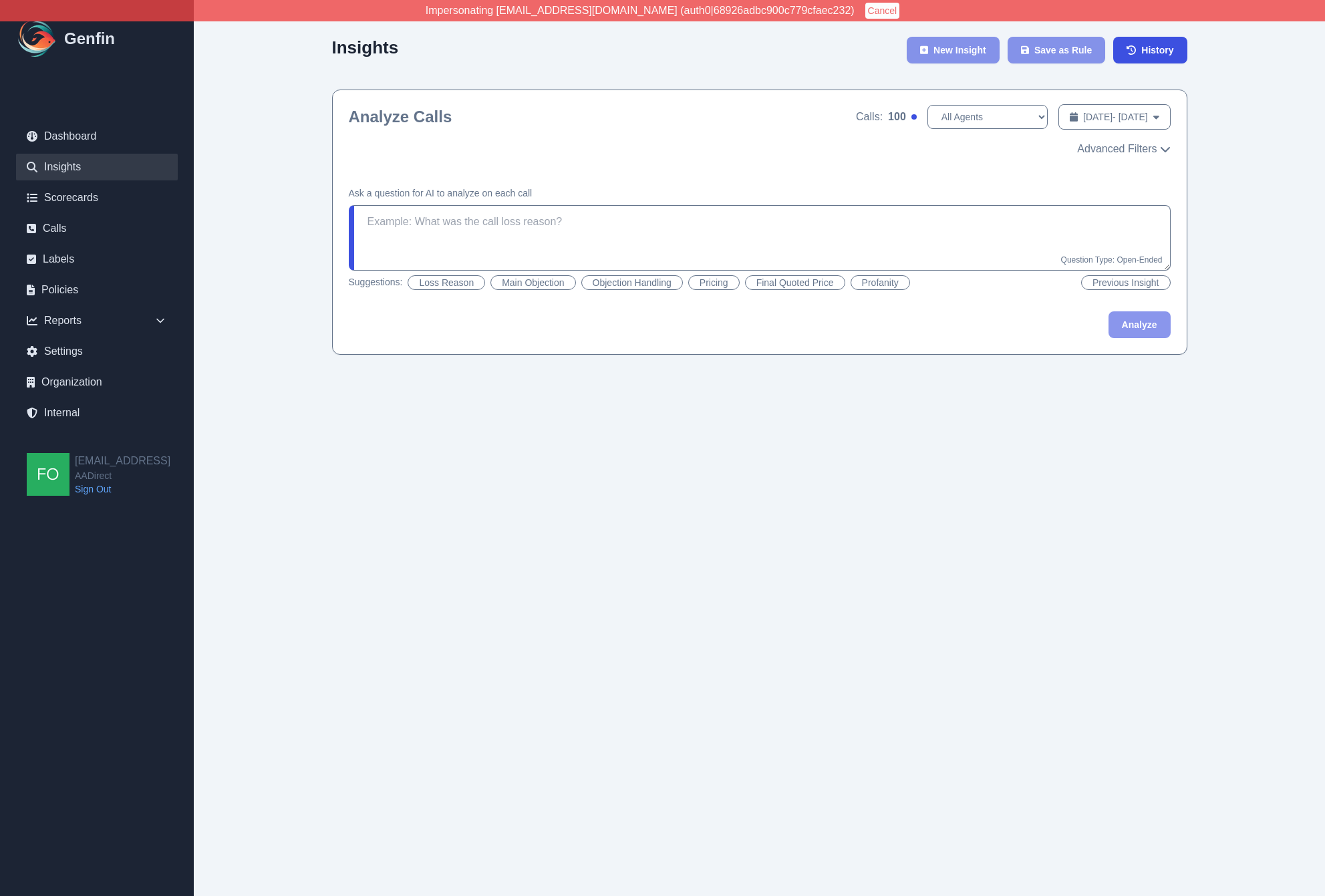
click at [274, 233] on div "Insights New Insight Save as Rule History Analyze Calls Calls: 100 All Agents […" at bounding box center [760, 190] width 1027 height 382
click at [272, 232] on div "Insights New Insight Save as Rule History Analyze Calls Calls: 100 All Agents […" at bounding box center [760, 190] width 1027 height 382
click at [77, 231] on link "Calls" at bounding box center [97, 229] width 162 height 27
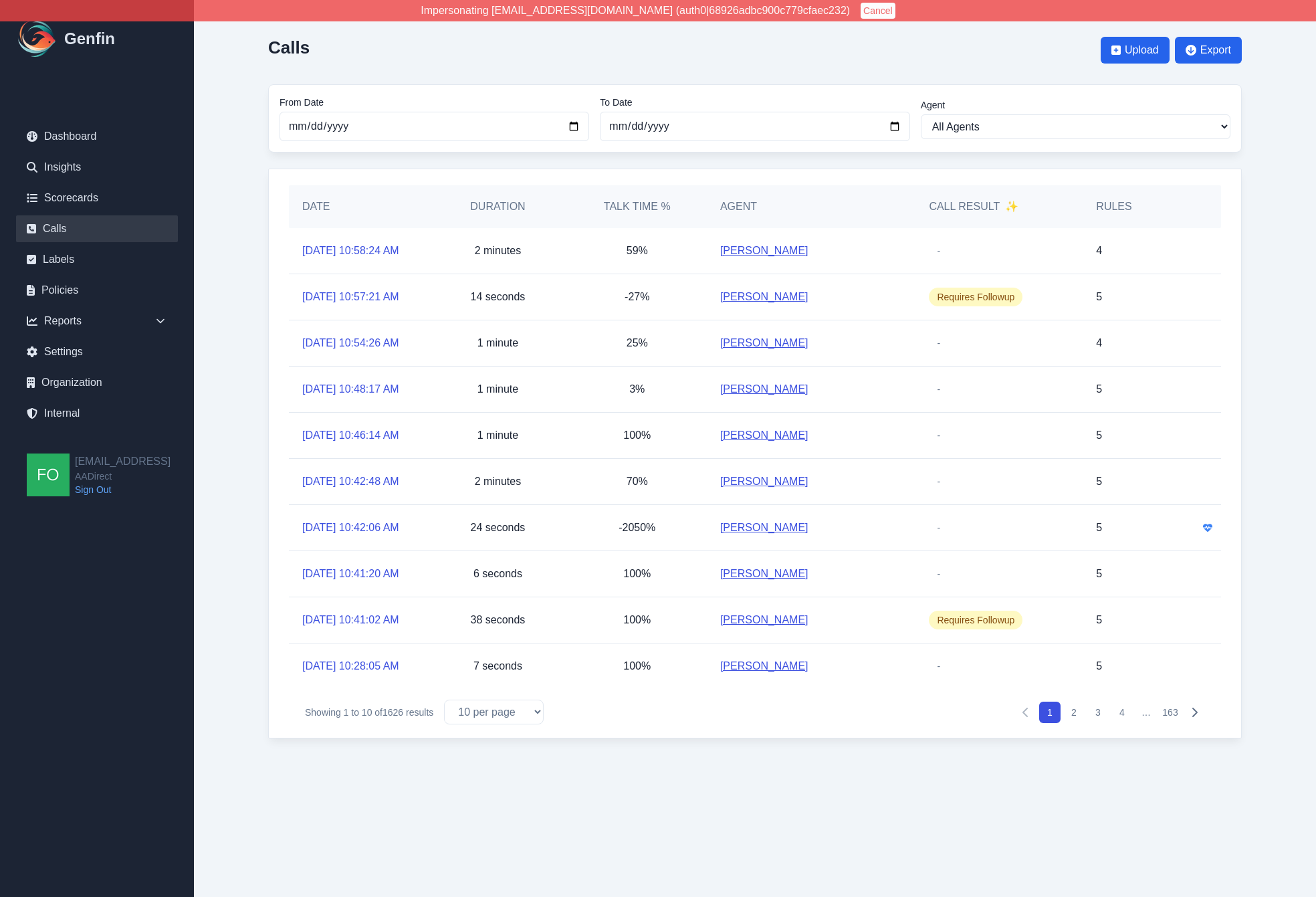
scroll to position [3, 0]
click at [233, 612] on main "Calls Upload Export From Date [DATE] To Date [DATE] Agent All Agents [PERSON_NA…" at bounding box center [755, 382] width 1122 height 765
click at [252, 600] on div "Calls Upload Export From Date [DATE] To Date [DATE] Agent All Agents [PERSON_NA…" at bounding box center [754, 382] width 1027 height 765
click at [250, 467] on div "Calls Upload Export From Date [DATE] To Date [DATE] Agent All Agents [PERSON_NA…" at bounding box center [754, 382] width 1027 height 765
